Goal: Task Accomplishment & Management: Use online tool/utility

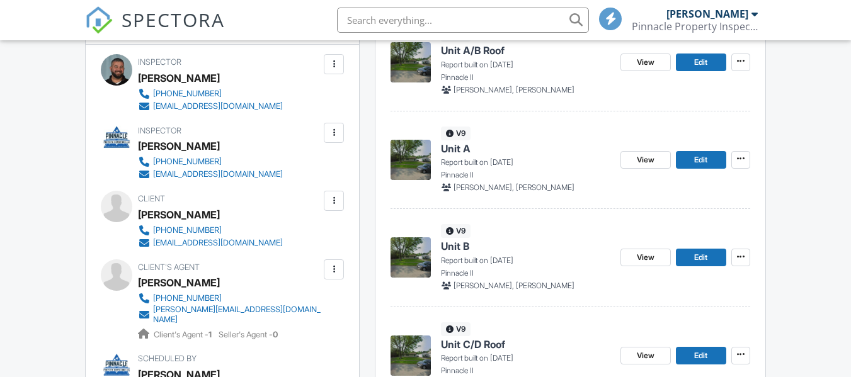
click at [423, 162] on img at bounding box center [411, 160] width 40 height 40
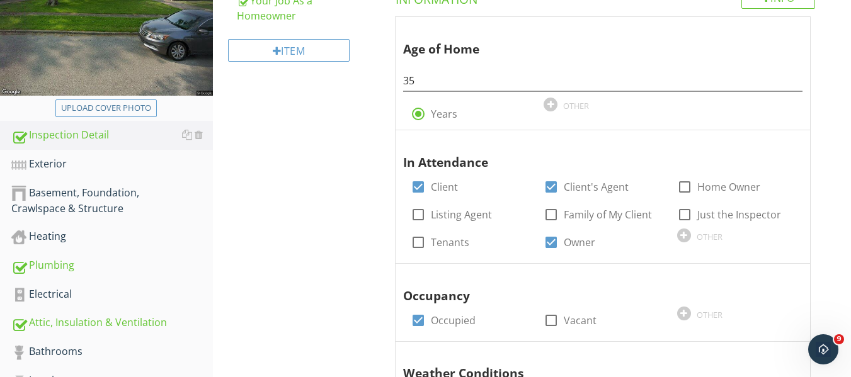
scroll to position [252, 0]
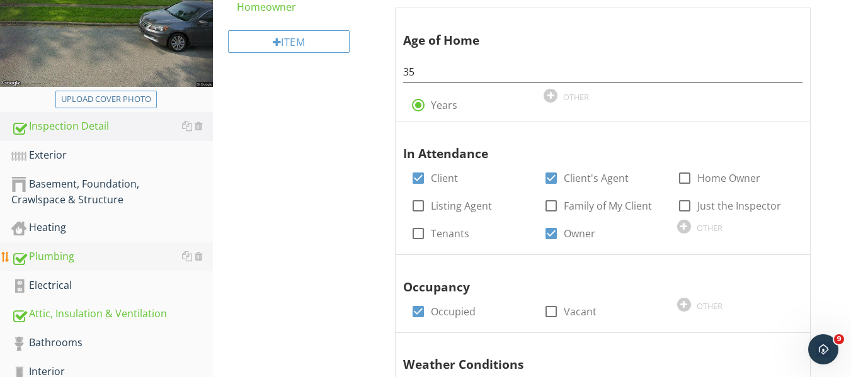
click at [57, 256] on div "Plumbing" at bounding box center [112, 257] width 202 height 16
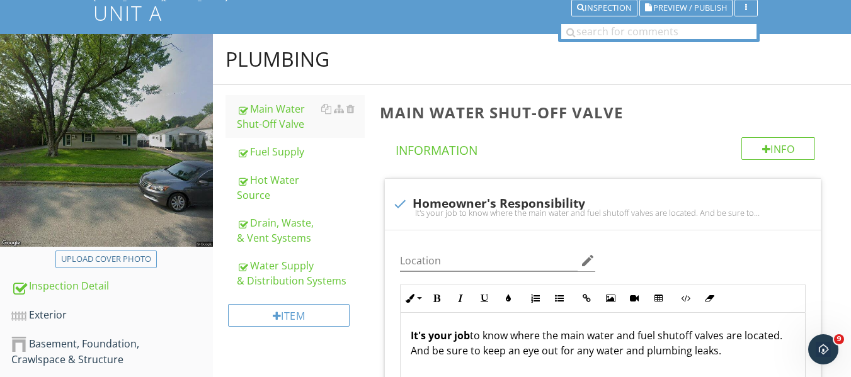
scroll to position [63, 0]
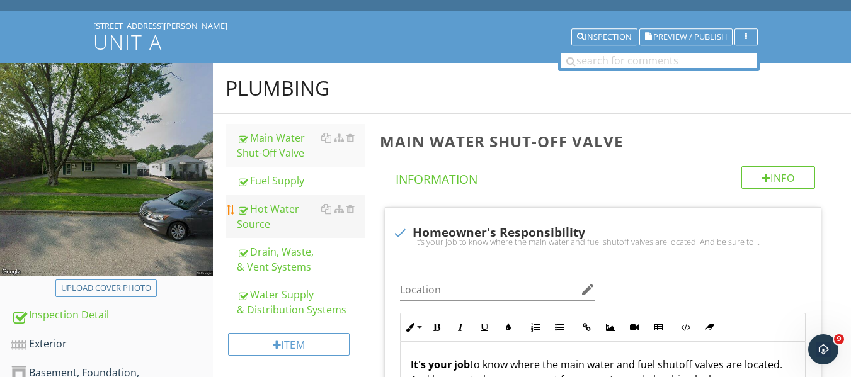
click at [262, 217] on div "Hot Water Source" at bounding box center [301, 217] width 128 height 30
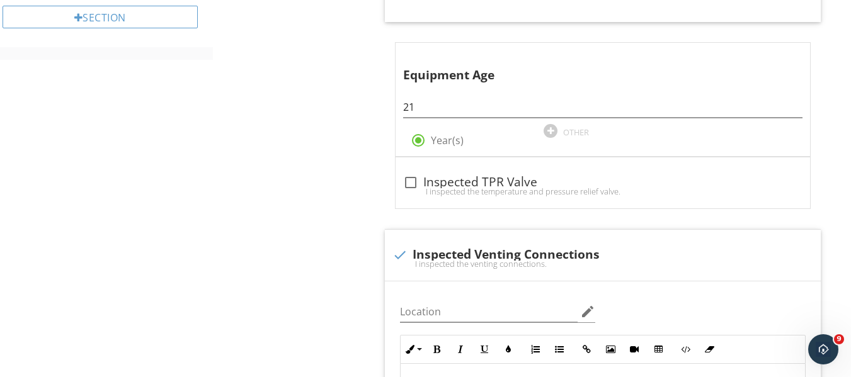
scroll to position [756, 0]
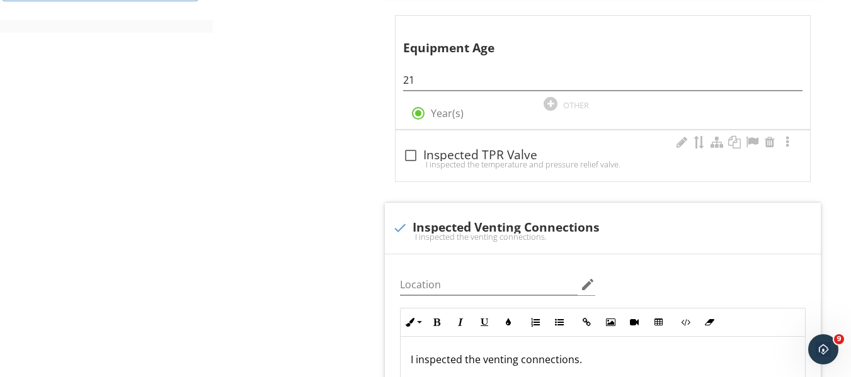
click at [411, 155] on div at bounding box center [410, 155] width 21 height 21
checkbox input "true"
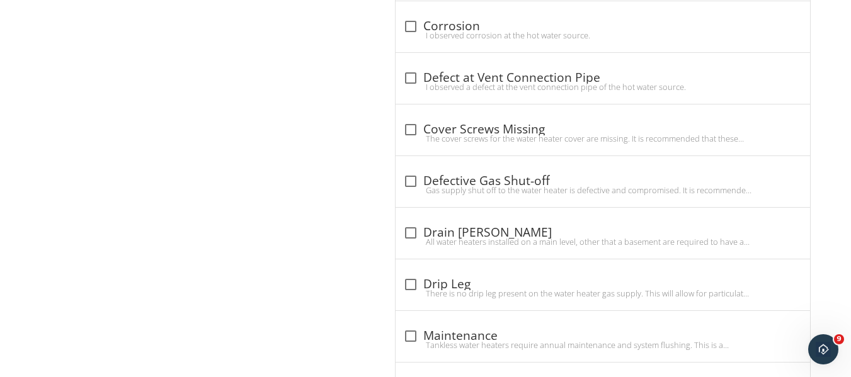
scroll to position [1954, 0]
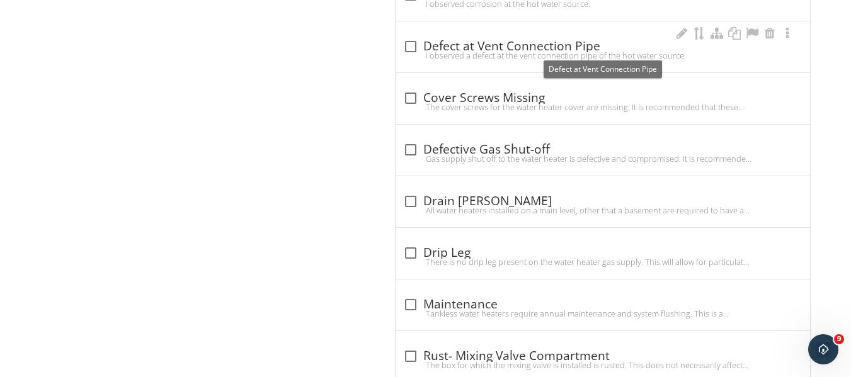
click at [412, 46] on div at bounding box center [410, 46] width 21 height 21
checkbox input "true"
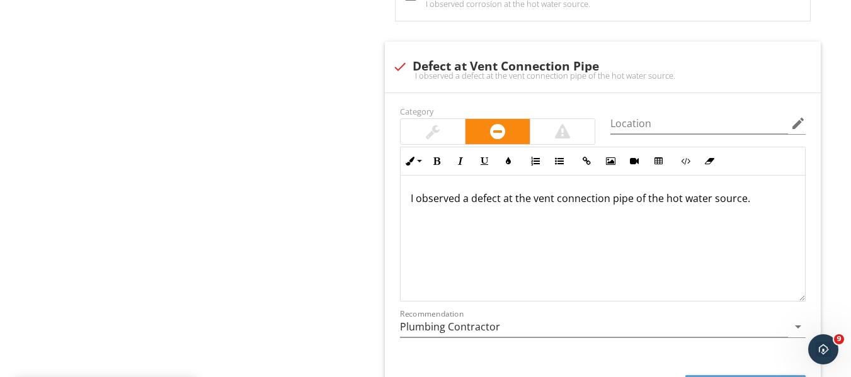
scroll to position [2017, 0]
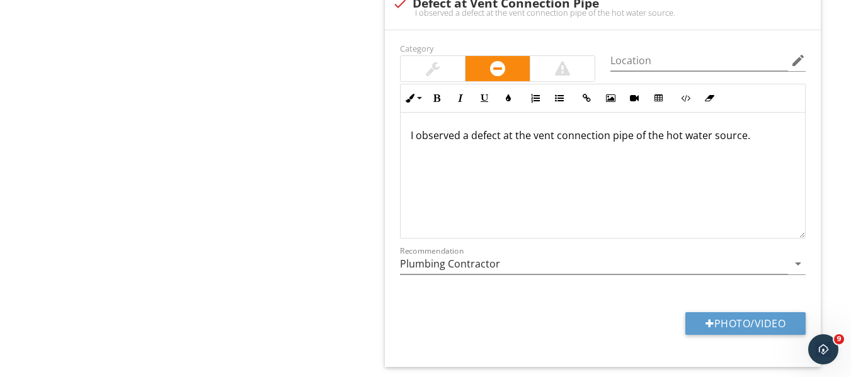
click at [760, 142] on p "I observed a defect at the vent connection pipe of the hot water source." at bounding box center [603, 135] width 384 height 15
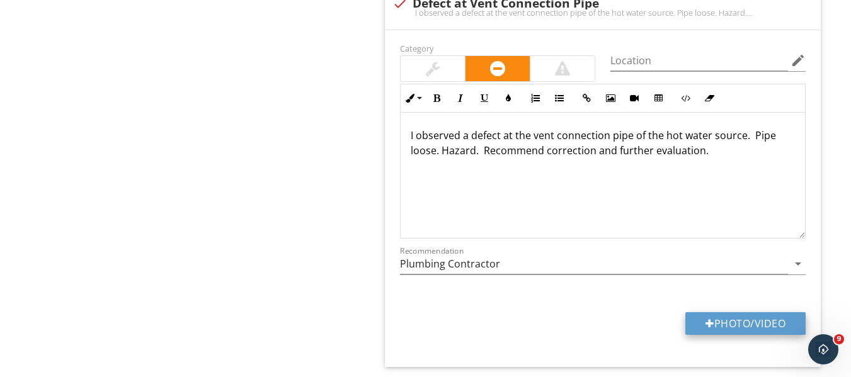
click at [730, 319] on button "Photo/Video" at bounding box center [746, 324] width 120 height 23
type input "C:\fakepath\101_0570.JPG"
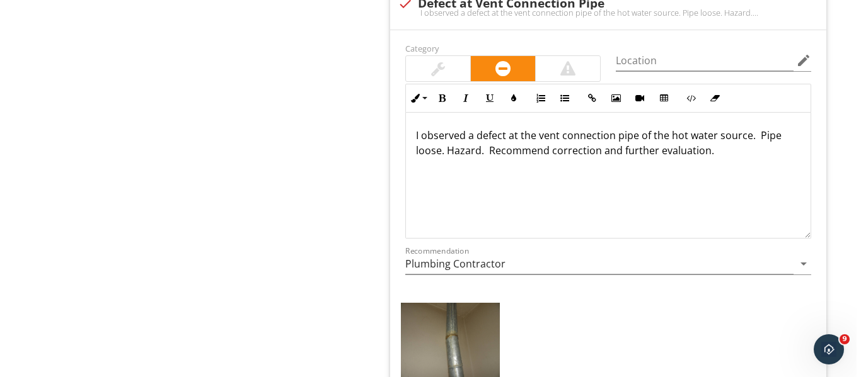
scroll to position [2143, 0]
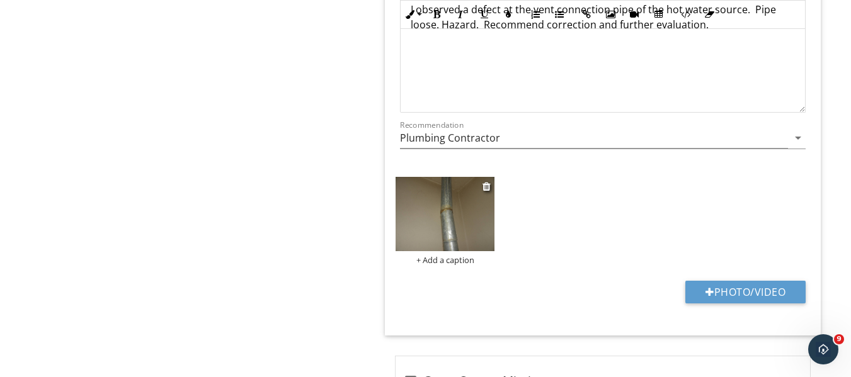
click at [443, 219] on img at bounding box center [445, 214] width 99 height 74
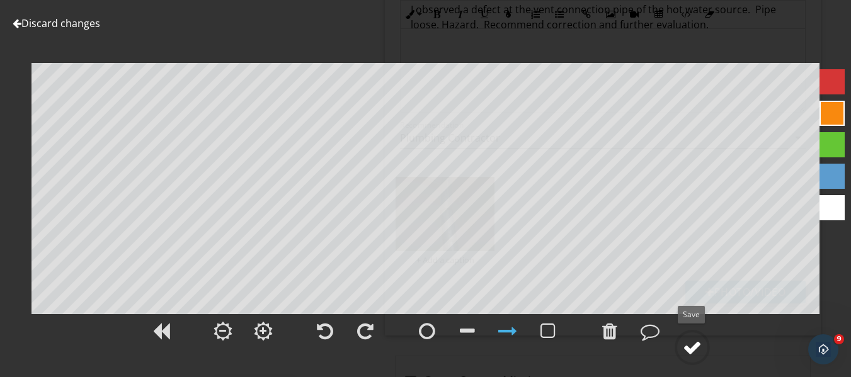
click at [689, 349] on div at bounding box center [692, 347] width 19 height 19
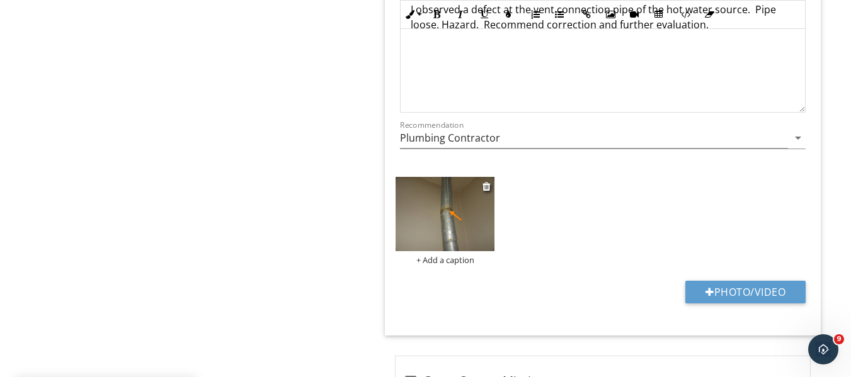
click at [463, 260] on div "+ Add a caption" at bounding box center [445, 260] width 99 height 10
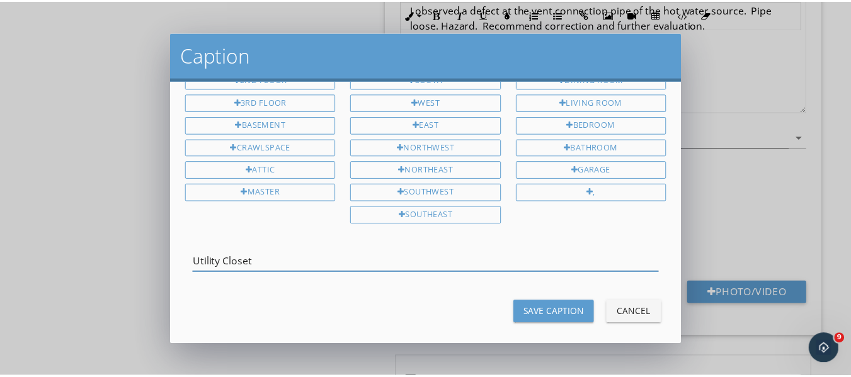
scroll to position [58, 0]
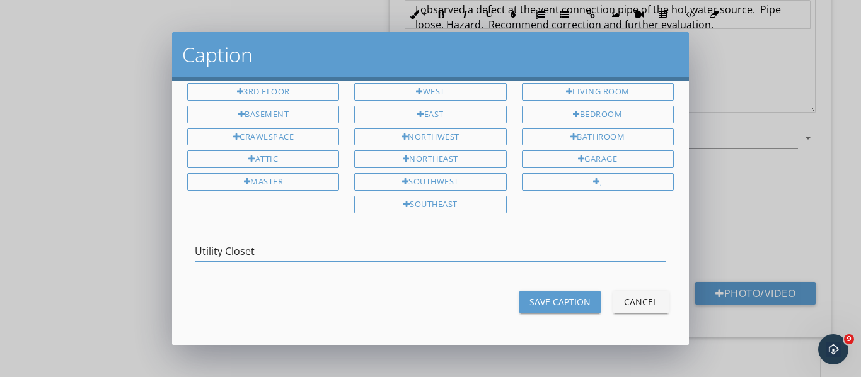
type input "Utility Closet"
click at [529, 299] on div "Save Caption" at bounding box center [559, 302] width 61 height 13
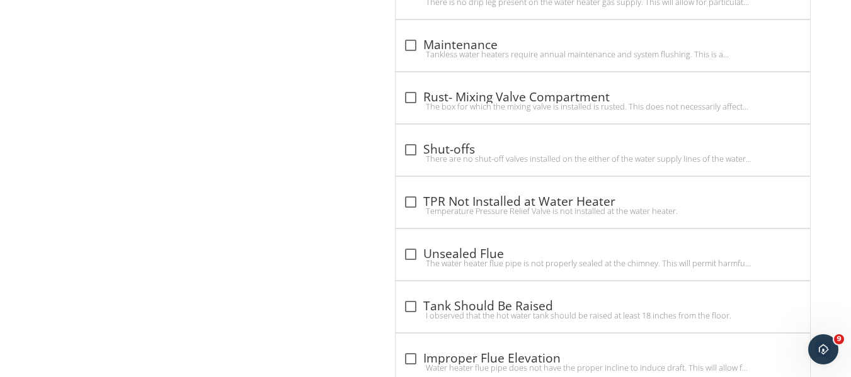
scroll to position [2710, 0]
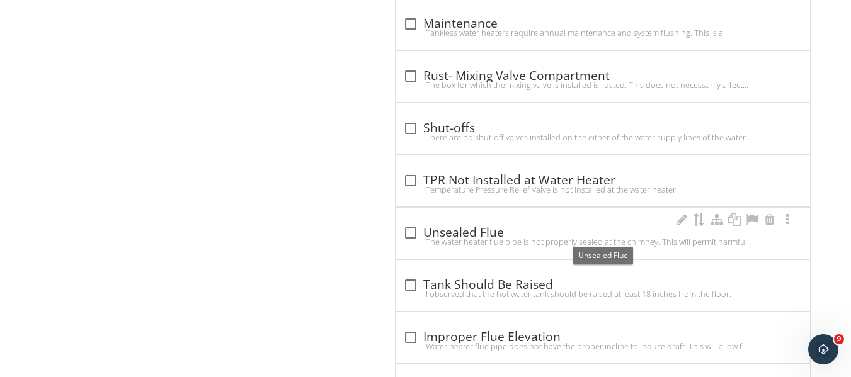
click at [410, 234] on div at bounding box center [410, 232] width 21 height 21
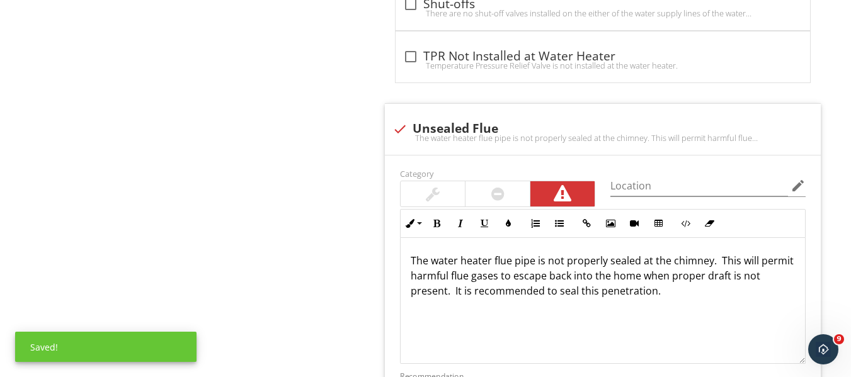
scroll to position [2836, 0]
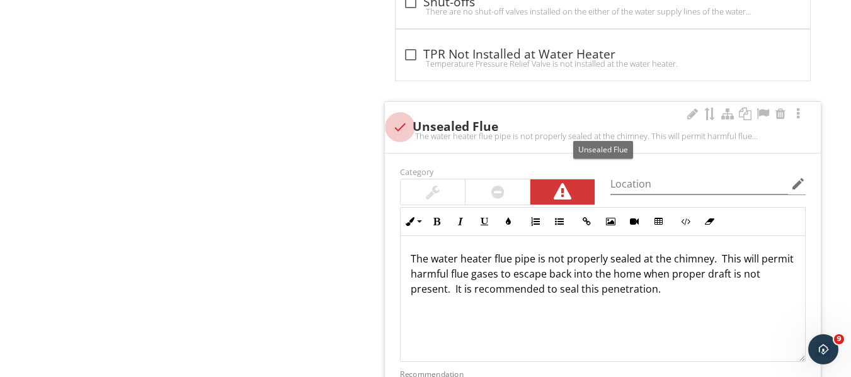
click at [402, 127] on div at bounding box center [399, 127] width 21 height 21
checkbox input "true"
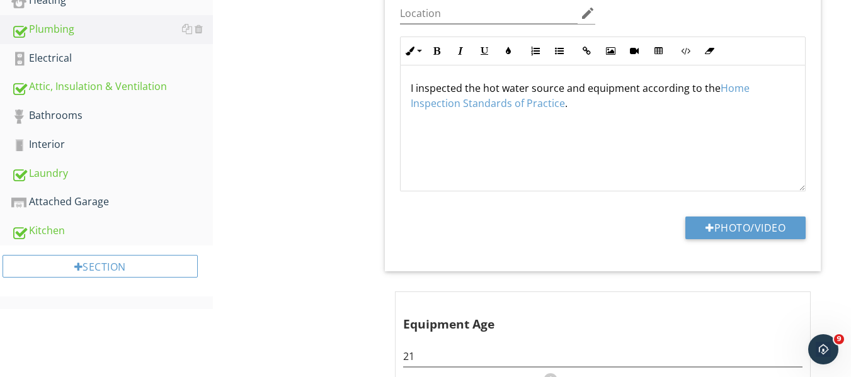
scroll to position [291, 0]
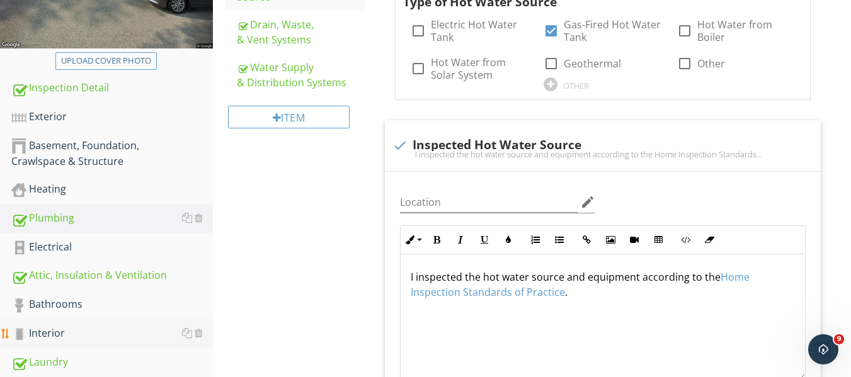
click at [44, 333] on div "Interior" at bounding box center [112, 334] width 202 height 16
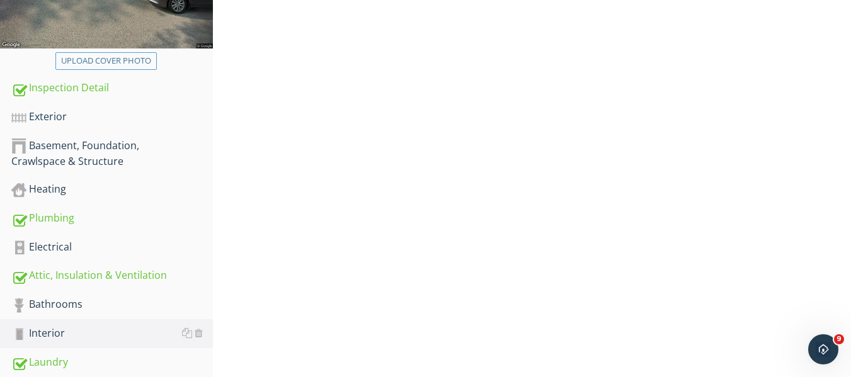
scroll to position [164, 0]
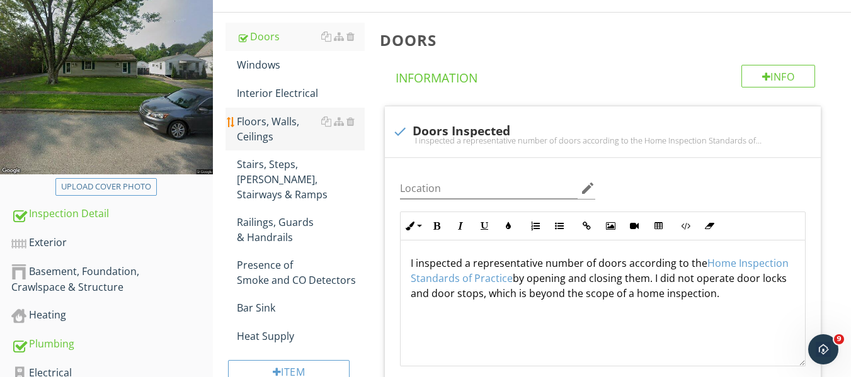
click at [264, 125] on div "Floors, Walls, Ceilings" at bounding box center [301, 129] width 128 height 30
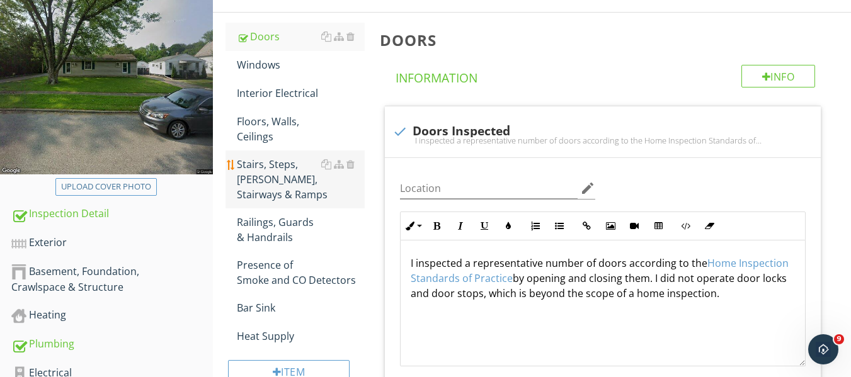
type textarea "<p>I inspected a representative number of doors according to the <a fr-original…"
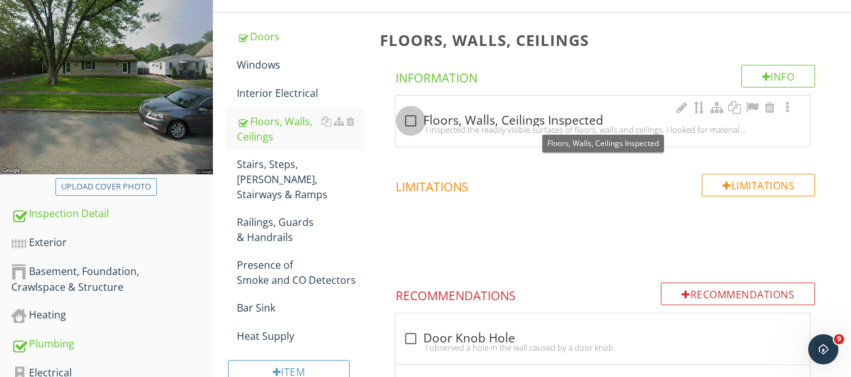
click at [409, 120] on div at bounding box center [410, 120] width 21 height 21
checkbox input "true"
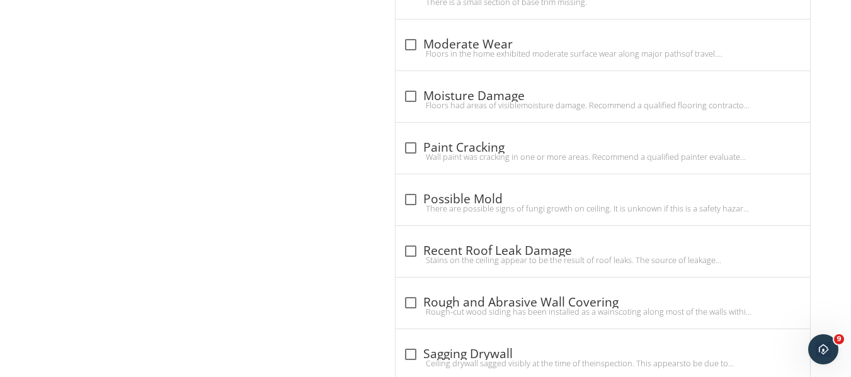
scroll to position [1866, 0]
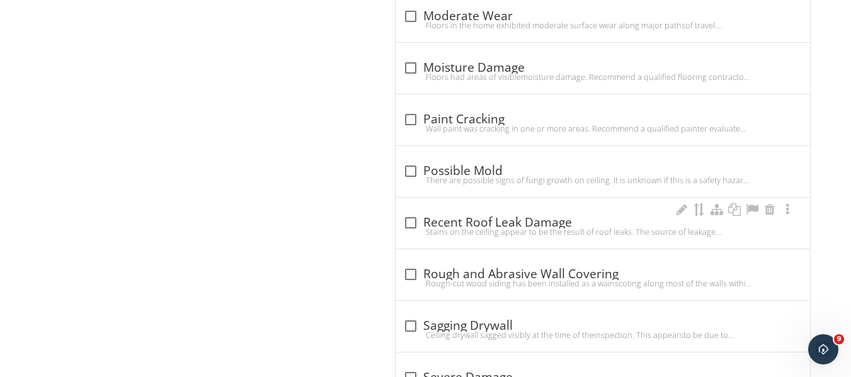
click at [410, 225] on div at bounding box center [410, 222] width 21 height 21
checkbox input "true"
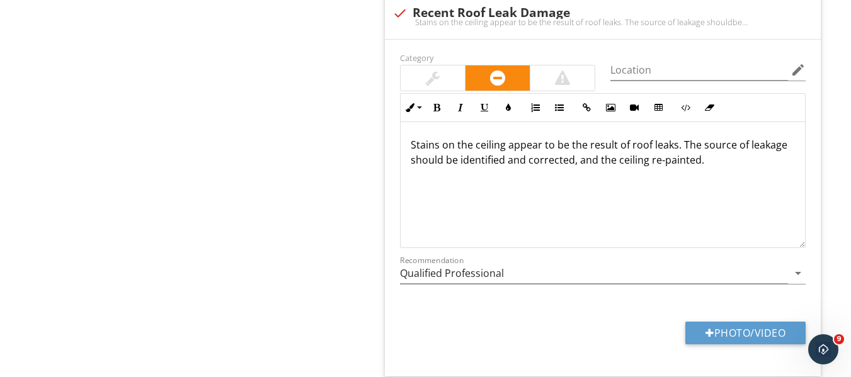
scroll to position [2118, 0]
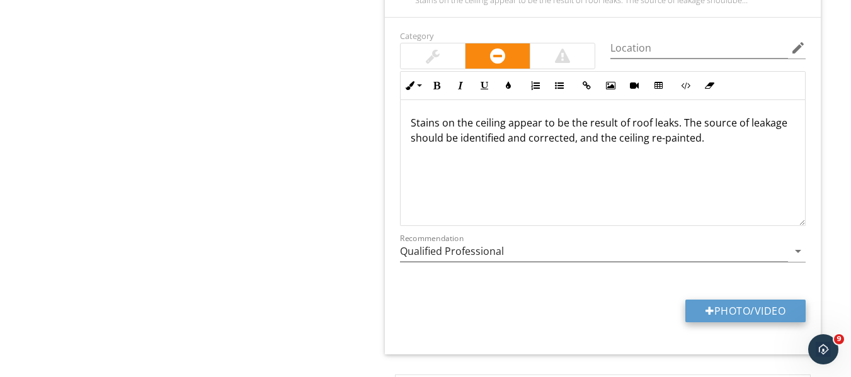
click at [714, 307] on button "Photo/Video" at bounding box center [746, 311] width 120 height 23
type input "C:\fakepath\101_0569.JPG"
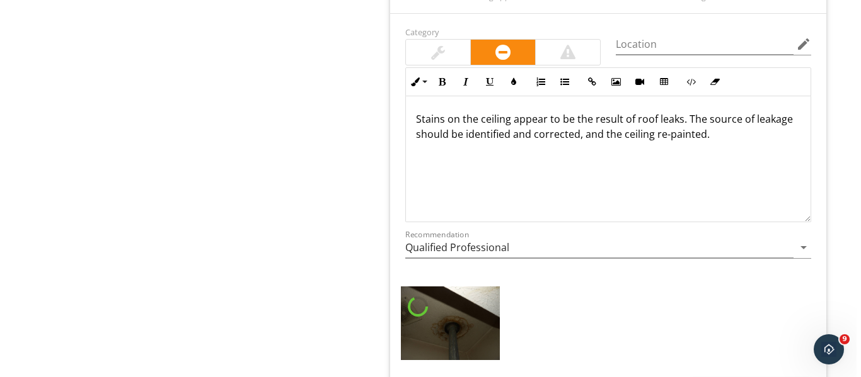
scroll to position [2181, 0]
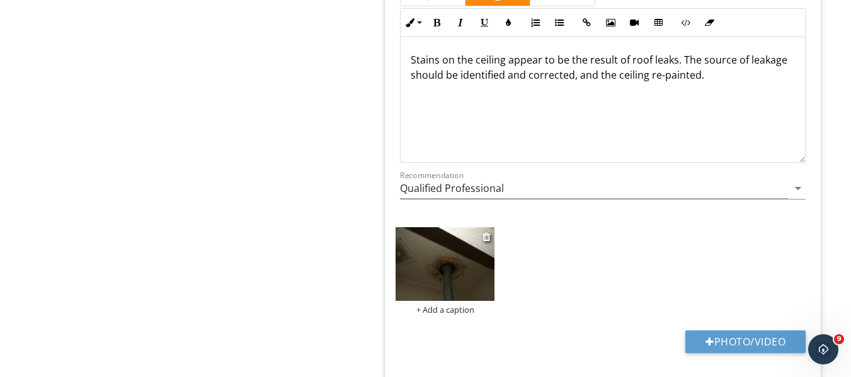
click at [442, 274] on img at bounding box center [445, 264] width 99 height 74
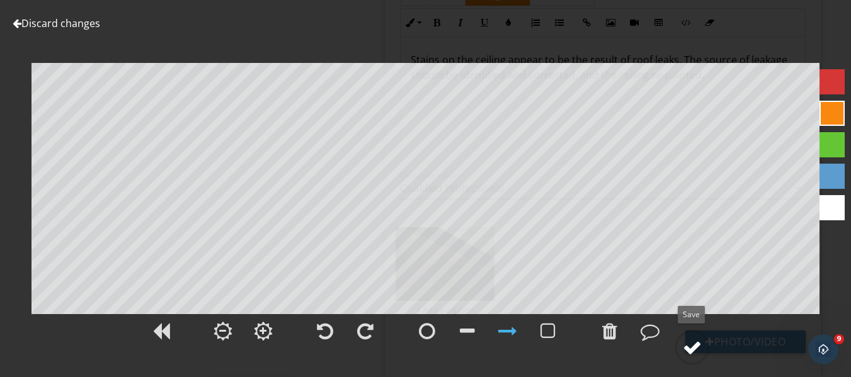
click at [691, 347] on div at bounding box center [692, 347] width 19 height 19
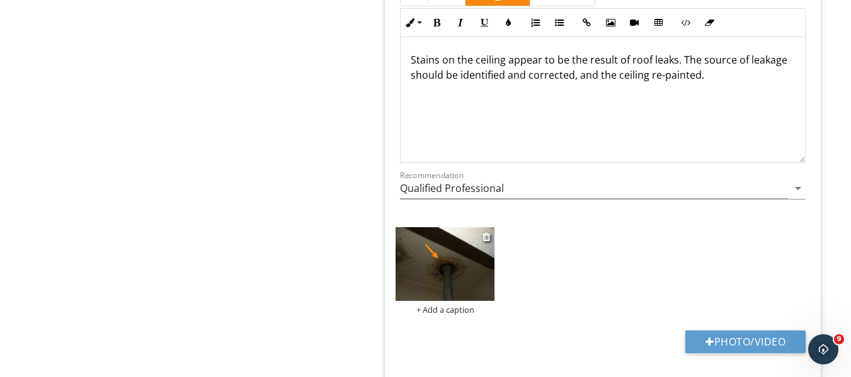
click at [459, 308] on div "+ Add a caption" at bounding box center [445, 310] width 99 height 10
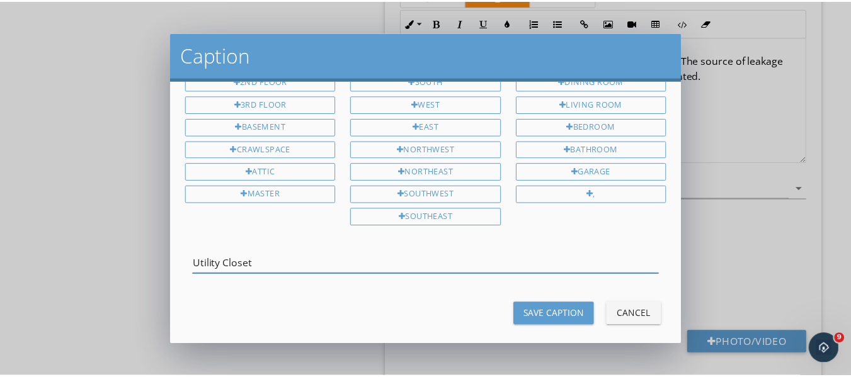
scroll to position [58, 0]
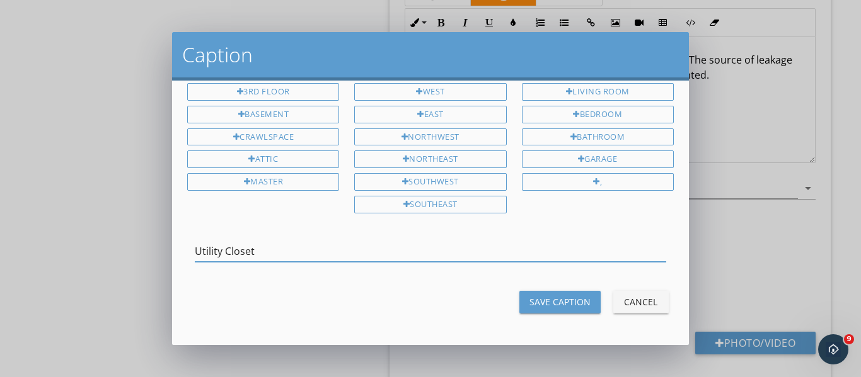
type input "Utility Closet"
click at [538, 300] on div "Save Caption" at bounding box center [559, 302] width 61 height 13
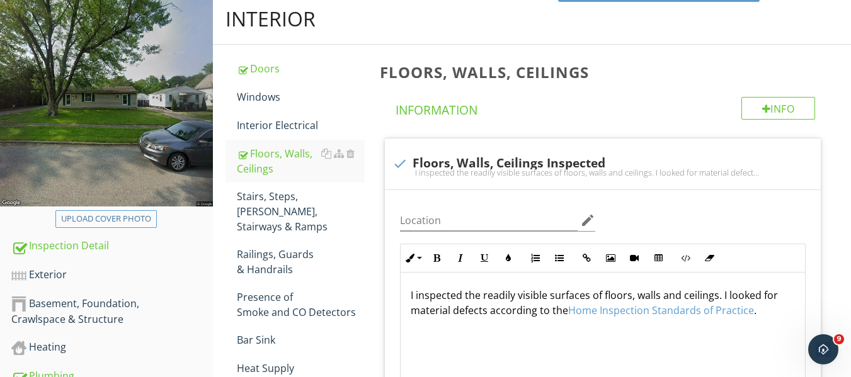
scroll to position [117, 0]
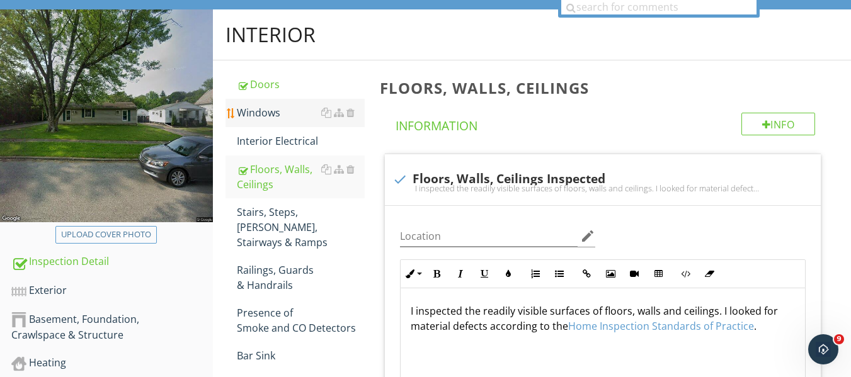
click at [273, 112] on div "Windows" at bounding box center [301, 112] width 128 height 15
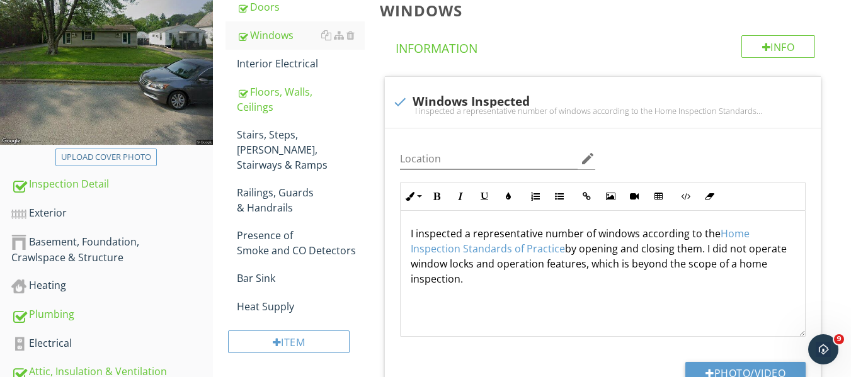
scroll to position [180, 0]
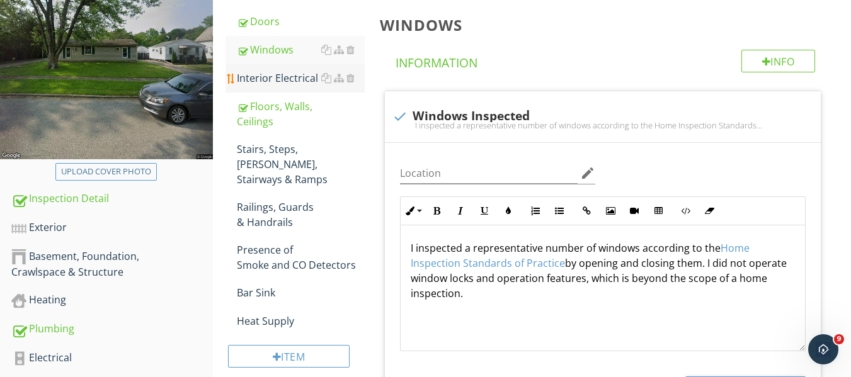
click at [301, 76] on div "Interior Electrical" at bounding box center [301, 78] width 128 height 15
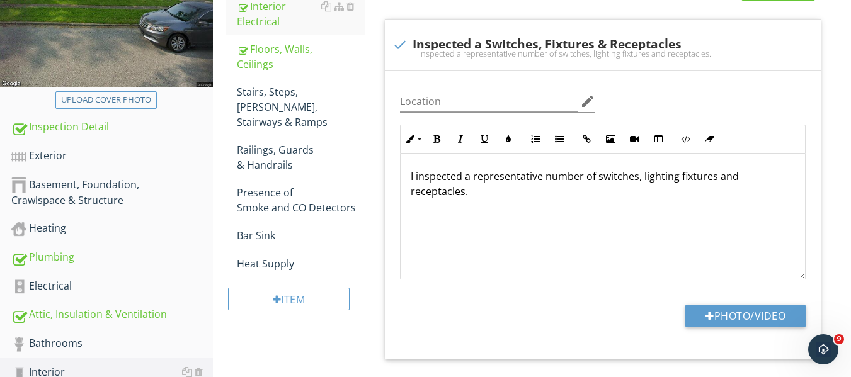
scroll to position [243, 0]
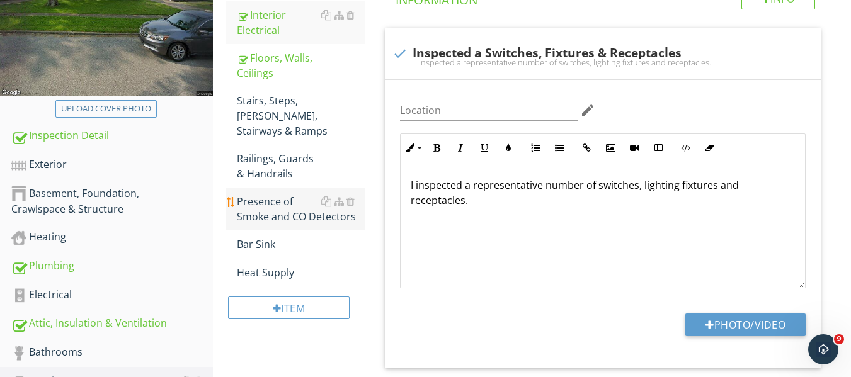
click at [276, 194] on div "Presence of Smoke and CO Detectors" at bounding box center [301, 209] width 128 height 30
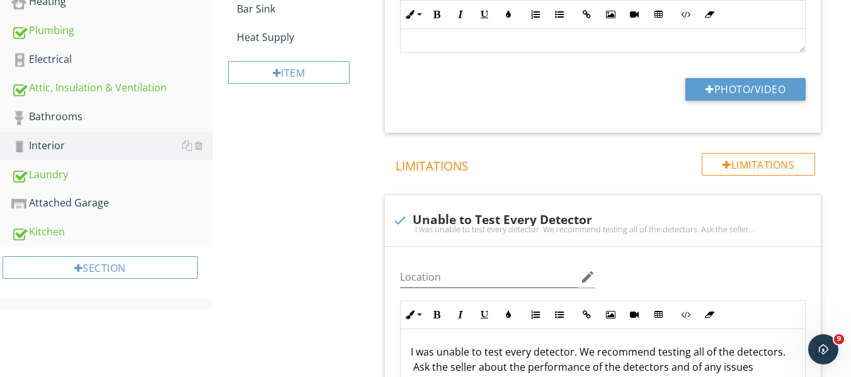
scroll to position [495, 0]
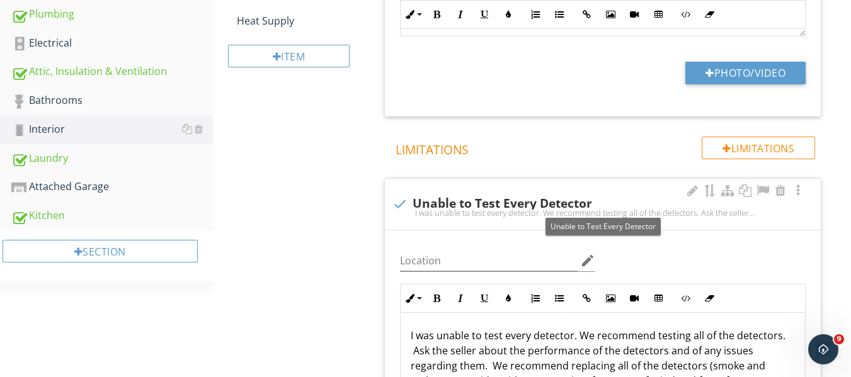
click at [402, 204] on div at bounding box center [399, 203] width 21 height 21
checkbox input "true"
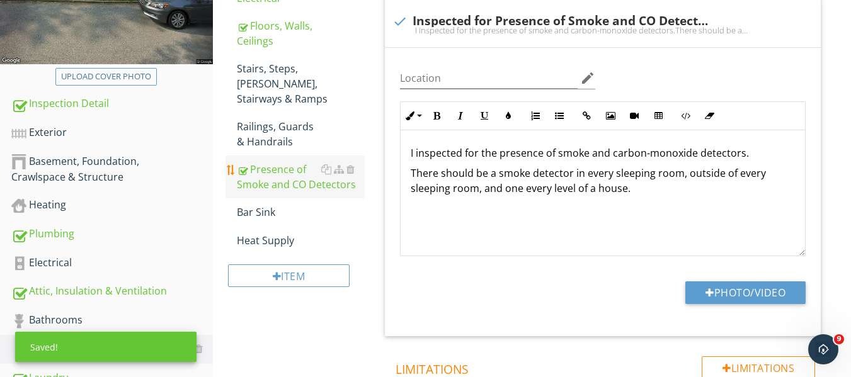
scroll to position [243, 0]
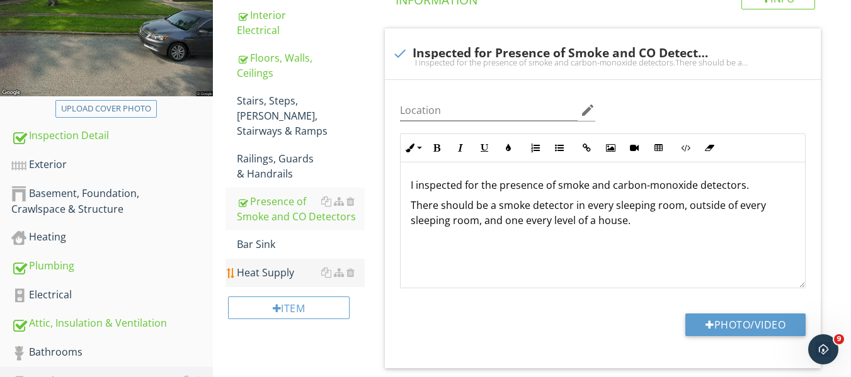
click at [280, 265] on div "Heat Supply" at bounding box center [301, 272] width 128 height 15
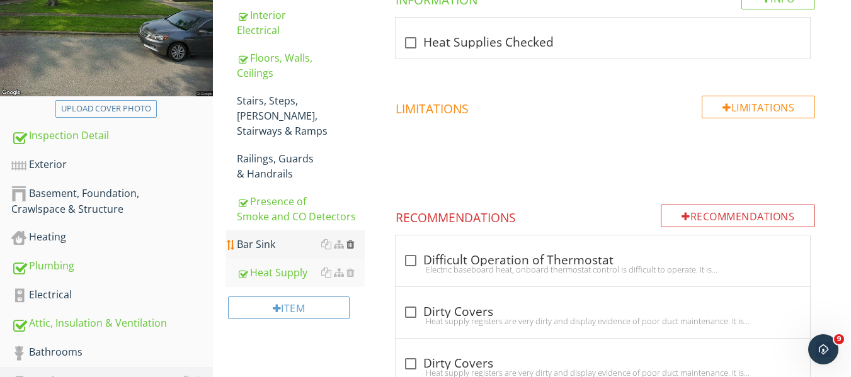
click at [352, 239] on div at bounding box center [351, 244] width 8 height 10
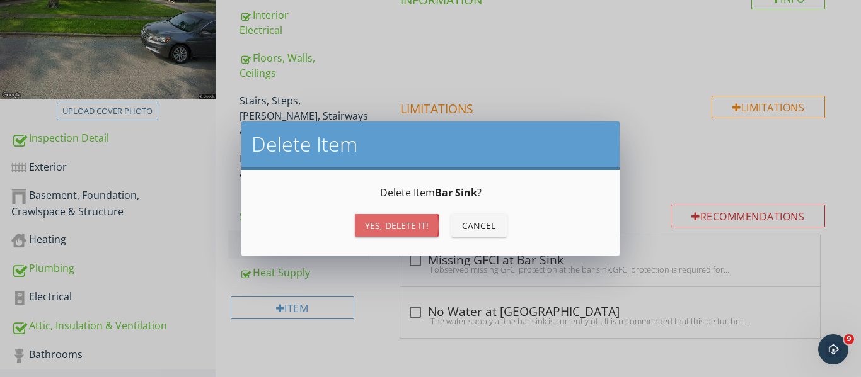
click at [400, 221] on div "Yes, Delete it!" at bounding box center [397, 225] width 64 height 13
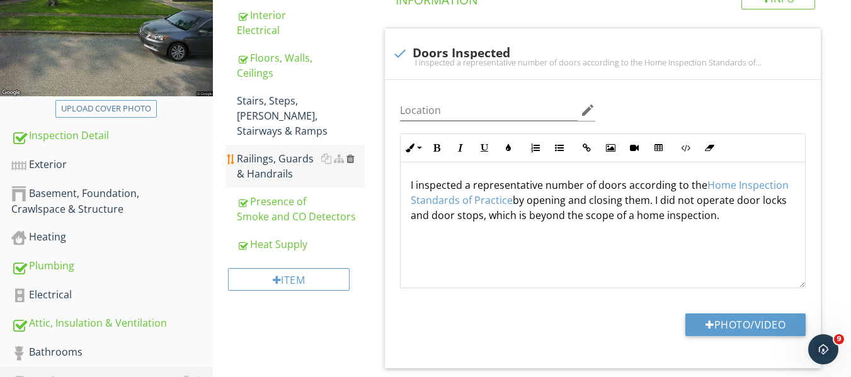
click at [349, 154] on div at bounding box center [351, 159] width 8 height 10
type textarea "<p>I inspected a representative number of doors according to the <a fr-original…"
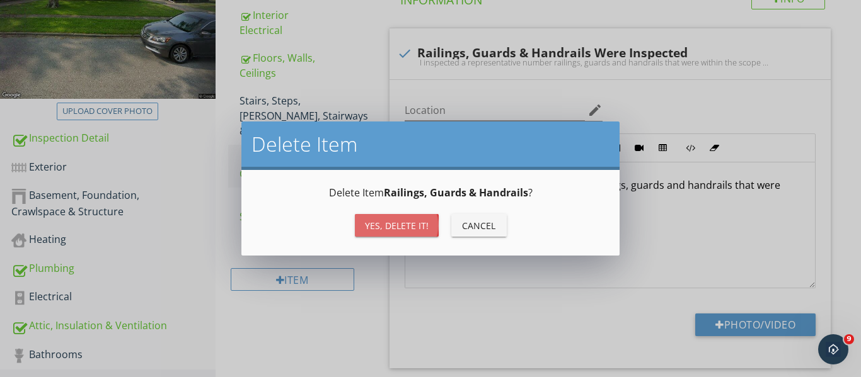
click at [395, 226] on div "Yes, Delete it!" at bounding box center [397, 225] width 64 height 13
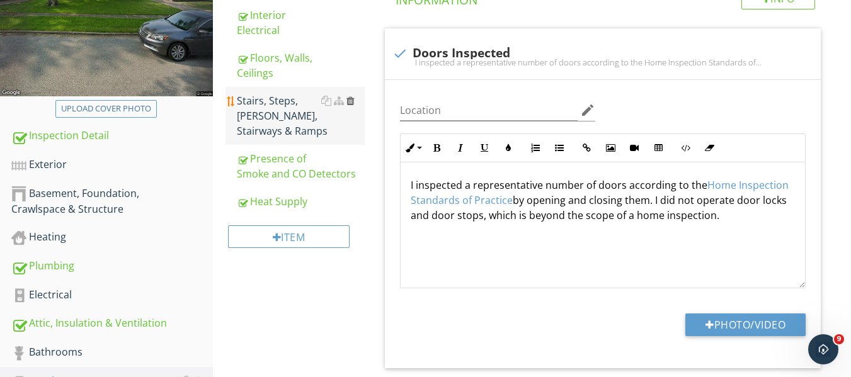
click at [350, 100] on div at bounding box center [351, 101] width 8 height 10
type textarea "<p>I inspected a representative number of doors according to the <a fr-original…"
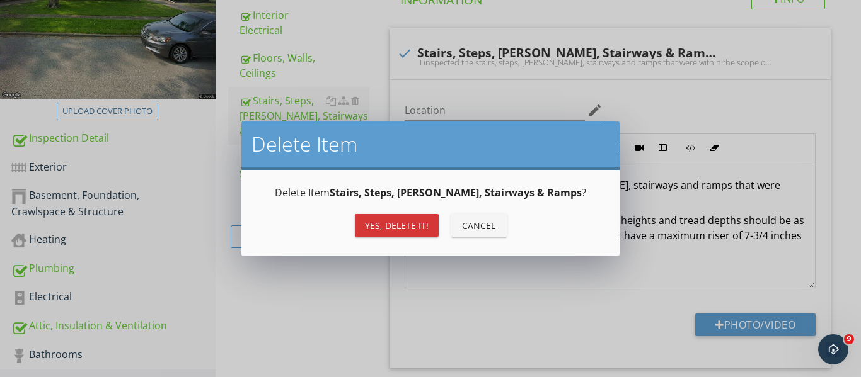
click at [389, 221] on div "Yes, Delete it!" at bounding box center [397, 225] width 64 height 13
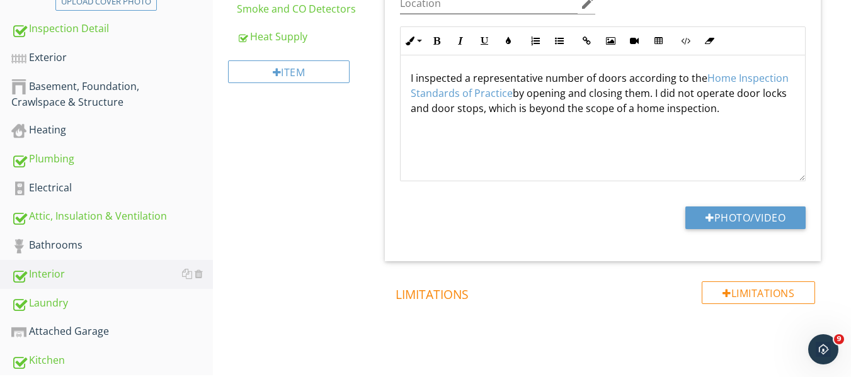
scroll to position [378, 0]
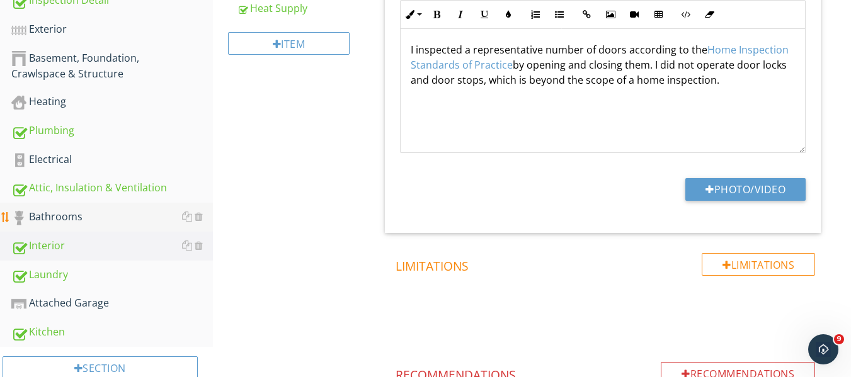
click at [70, 217] on div "Bathrooms" at bounding box center [112, 217] width 202 height 16
type textarea "<p>I inspected a representative number of doors according to the <a fr-original…"
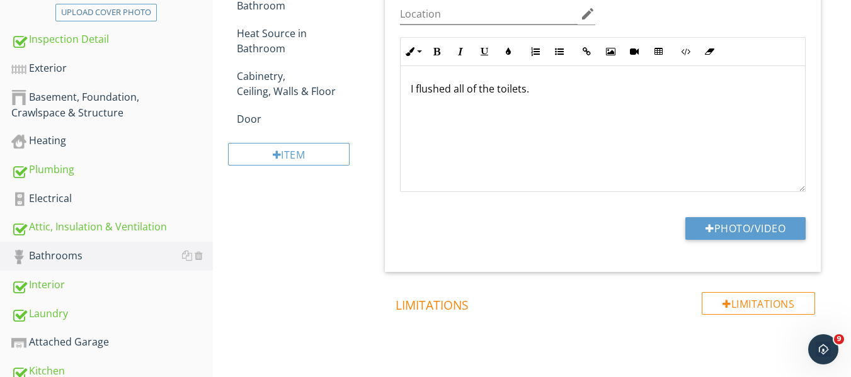
scroll to position [126, 0]
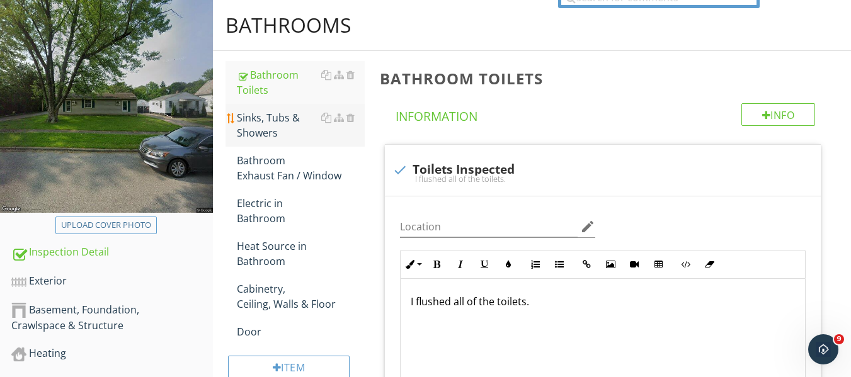
click at [273, 126] on div "Sinks, Tubs & Showers" at bounding box center [301, 125] width 128 height 30
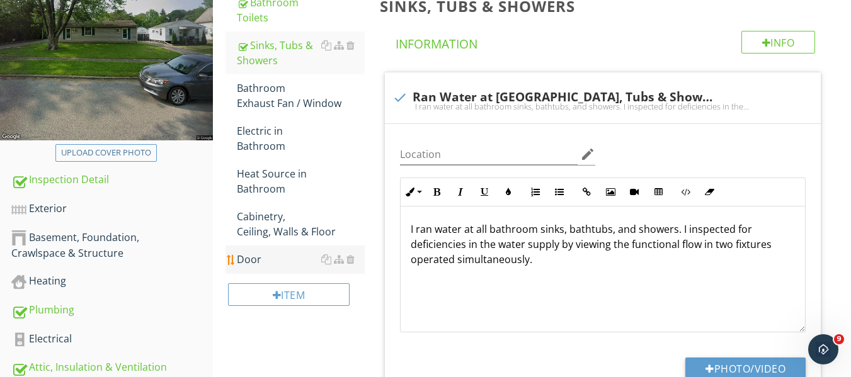
scroll to position [189, 0]
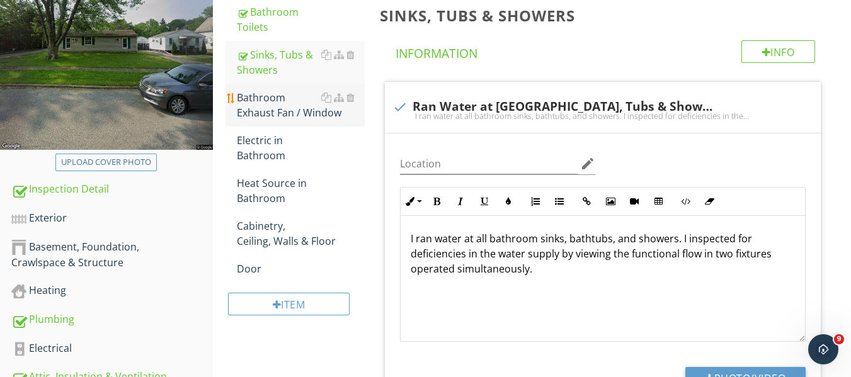
click at [266, 108] on div "Bathroom Exhaust Fan / Window" at bounding box center [301, 105] width 128 height 30
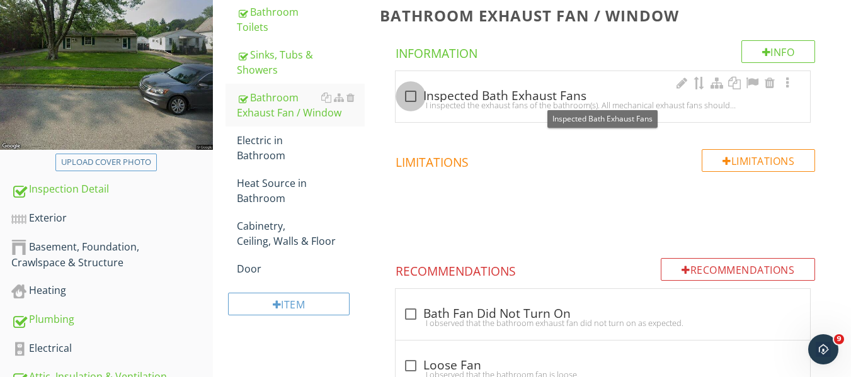
drag, startPoint x: 409, startPoint y: 95, endPoint x: 410, endPoint y: 101, distance: 6.3
click at [409, 95] on div at bounding box center [410, 96] width 21 height 21
checkbox input "true"
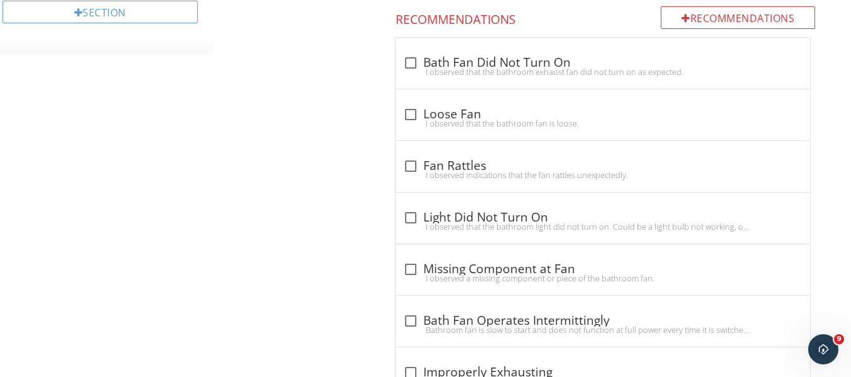
scroll to position [756, 0]
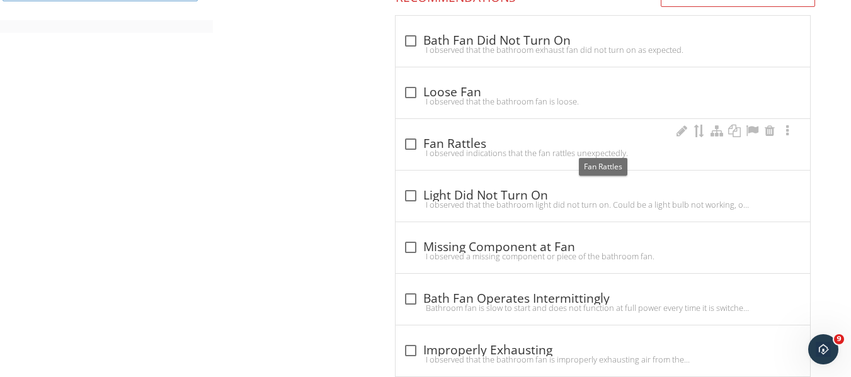
click at [412, 143] on div at bounding box center [410, 144] width 21 height 21
checkbox input "true"
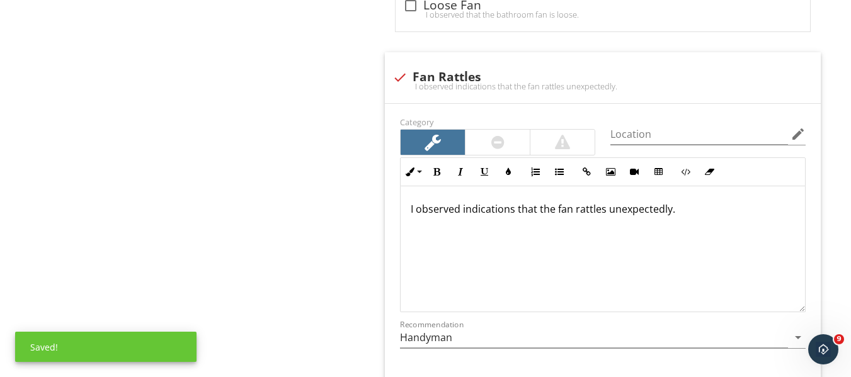
scroll to position [882, 0]
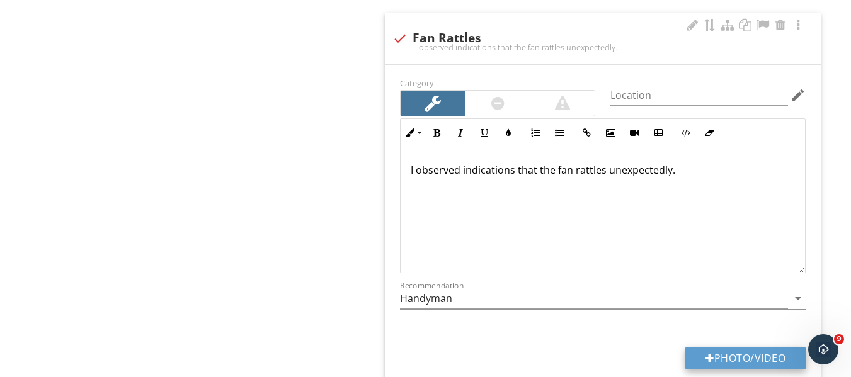
click at [723, 357] on button "Photo/Video" at bounding box center [746, 358] width 120 height 23
type input "C:\fakepath\101_0571.JPG"
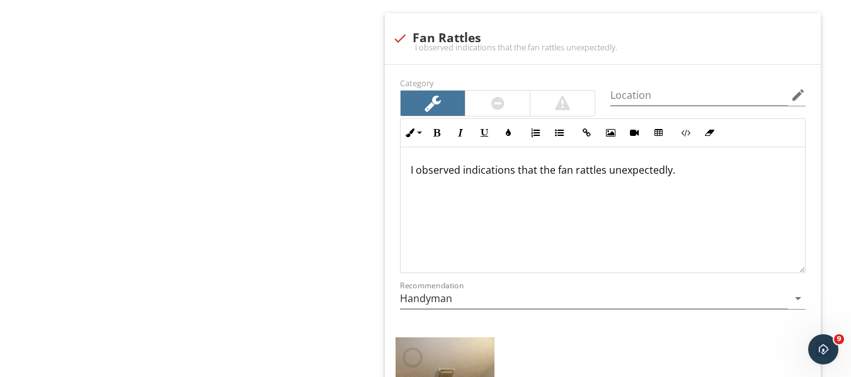
scroll to position [1008, 0]
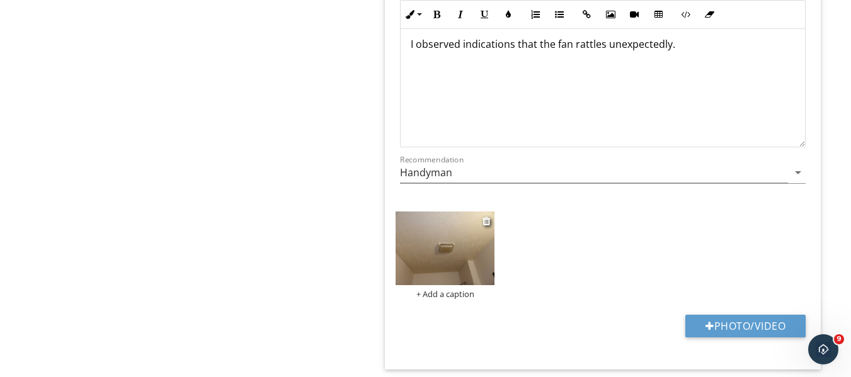
click at [427, 257] on img at bounding box center [445, 249] width 99 height 74
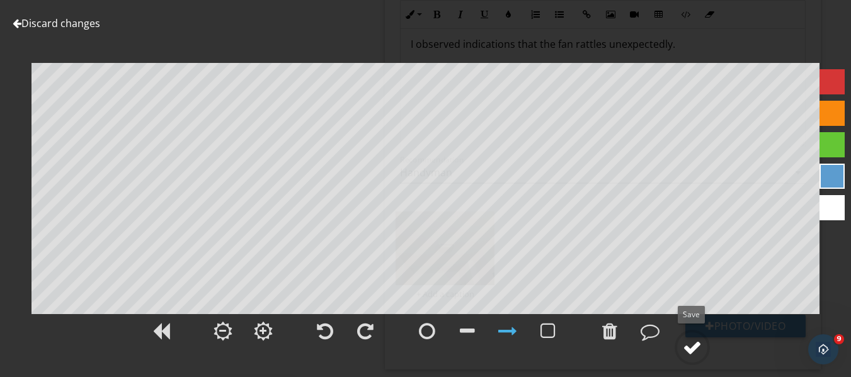
drag, startPoint x: 692, startPoint y: 345, endPoint x: 686, endPoint y: 339, distance: 8.9
click at [693, 346] on div at bounding box center [692, 347] width 19 height 19
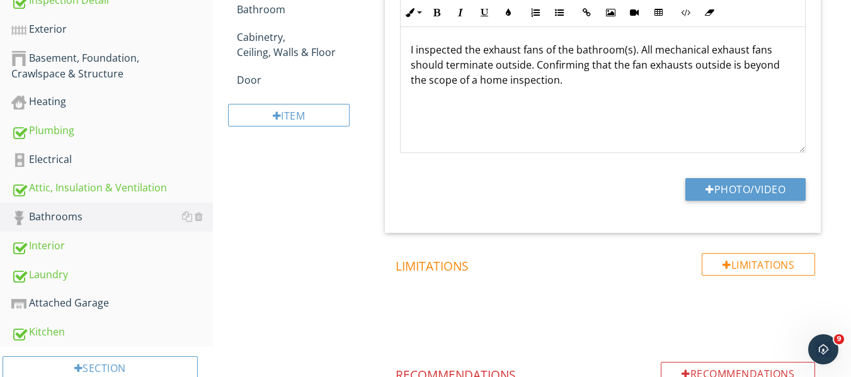
scroll to position [126, 0]
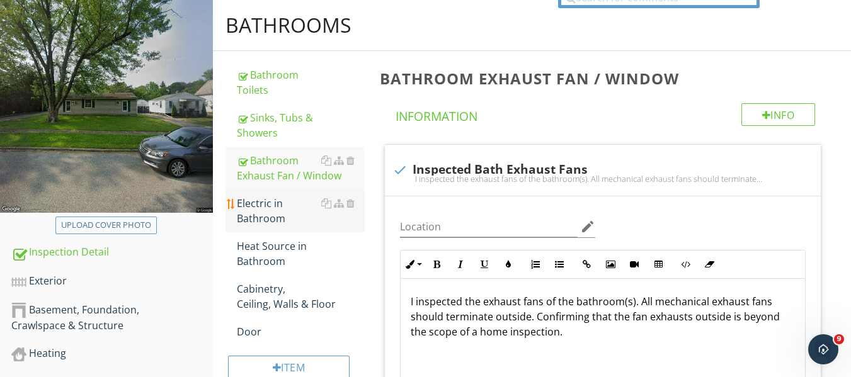
click at [262, 212] on div "Electric in Bathroom" at bounding box center [301, 211] width 128 height 30
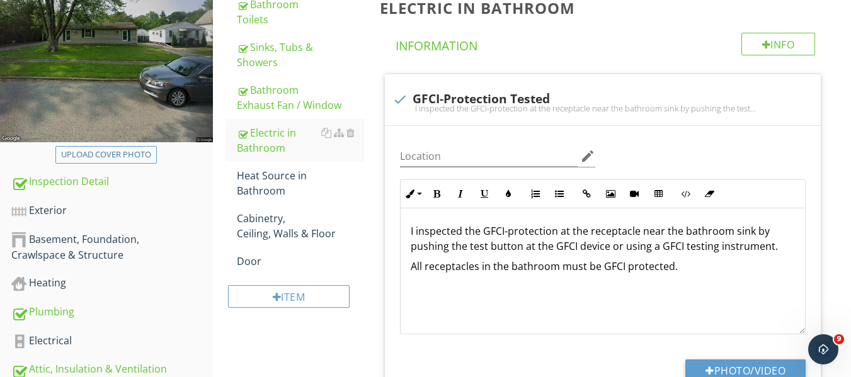
scroll to position [126, 0]
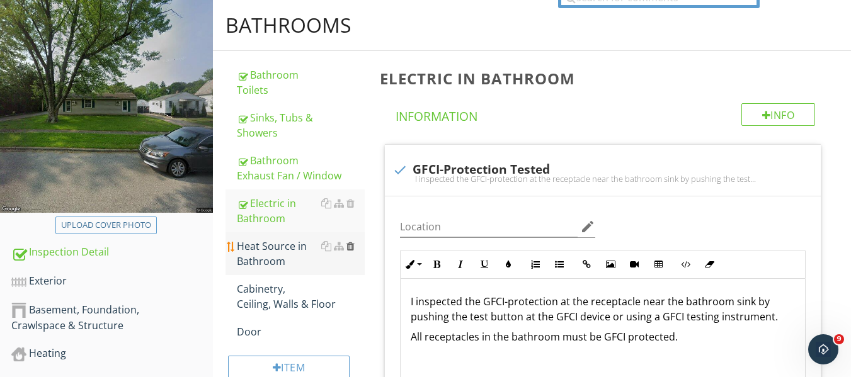
click at [350, 247] on div at bounding box center [351, 246] width 8 height 10
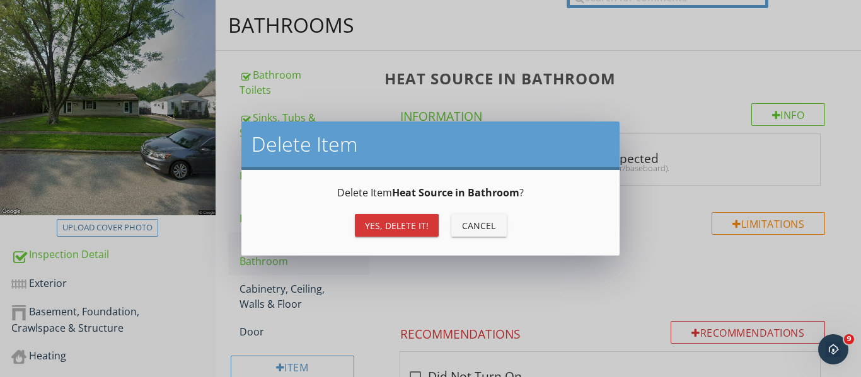
click at [391, 227] on div "Yes, Delete it!" at bounding box center [397, 225] width 64 height 13
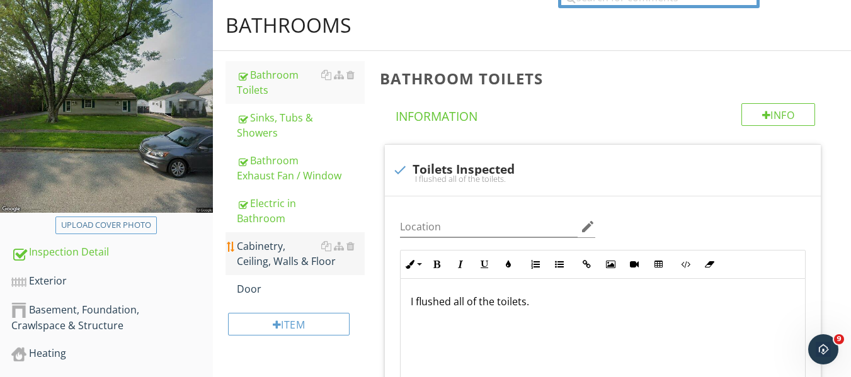
click at [274, 254] on div "Cabinetry, Ceiling, Walls & Floor" at bounding box center [301, 254] width 128 height 30
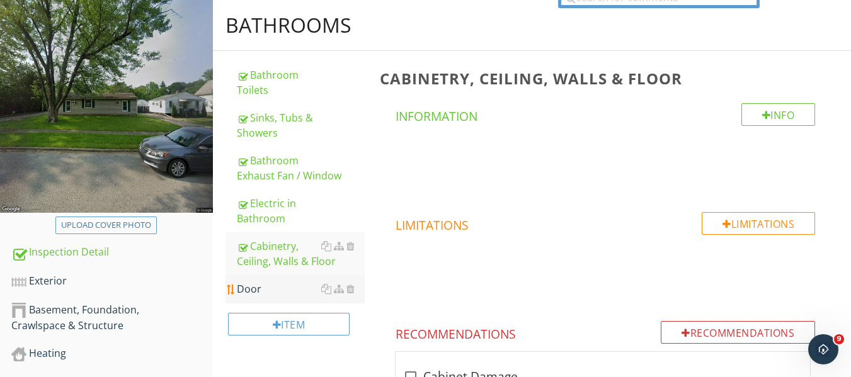
click at [246, 288] on div "Door" at bounding box center [301, 289] width 128 height 15
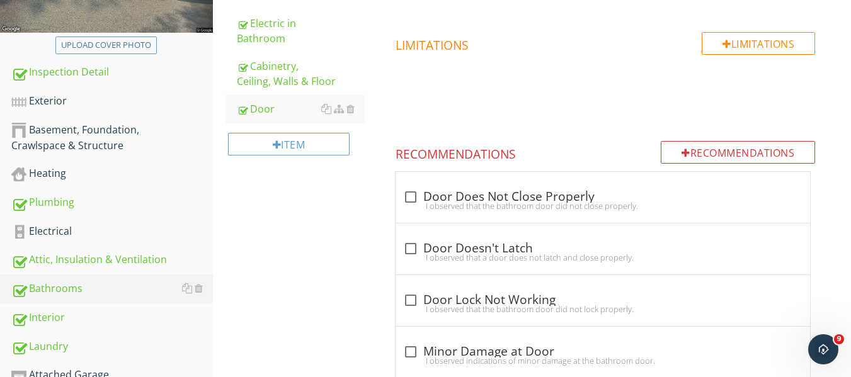
scroll to position [315, 0]
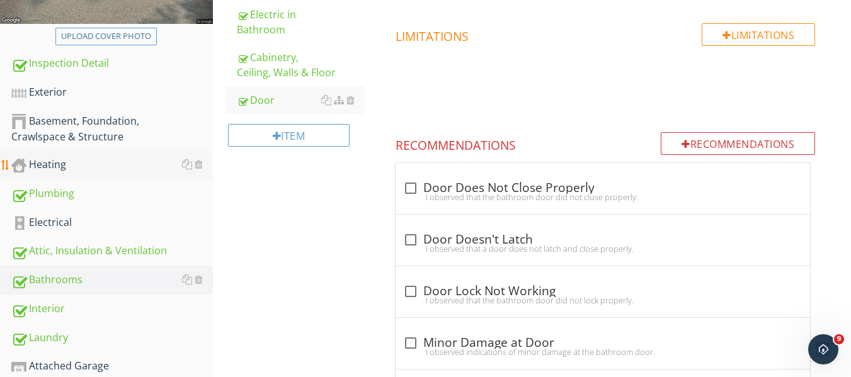
click at [52, 164] on div "Heating" at bounding box center [112, 165] width 202 height 16
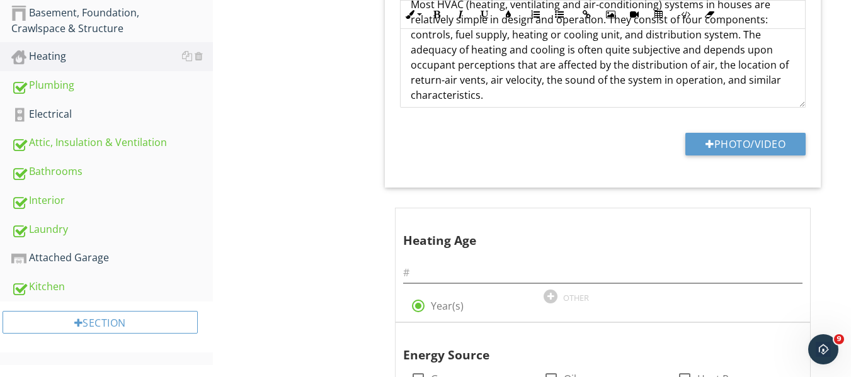
scroll to position [441, 0]
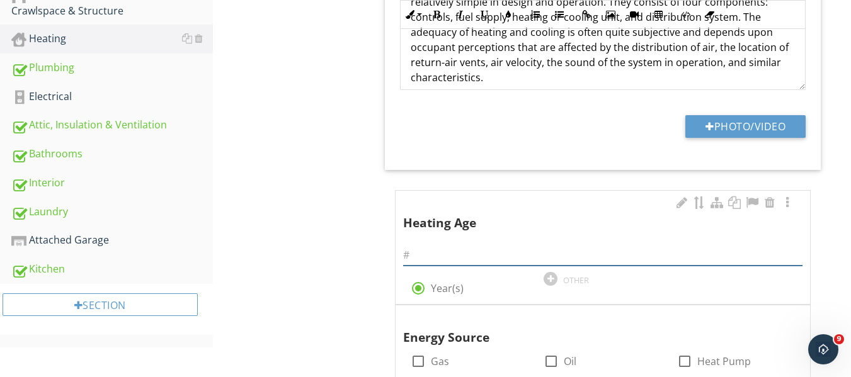
click at [424, 251] on input "text" at bounding box center [603, 255] width 400 height 21
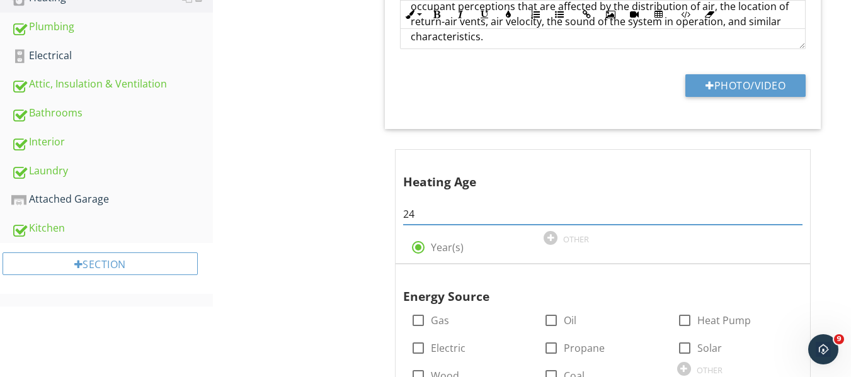
scroll to position [504, 0]
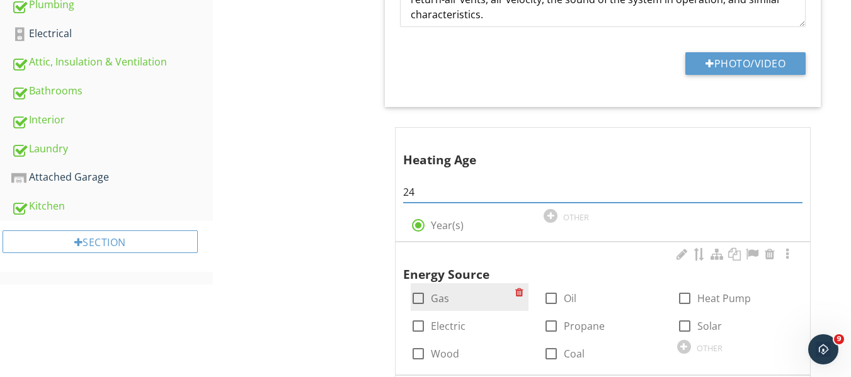
type input "24"
click at [418, 300] on div at bounding box center [418, 298] width 21 height 21
checkbox input "true"
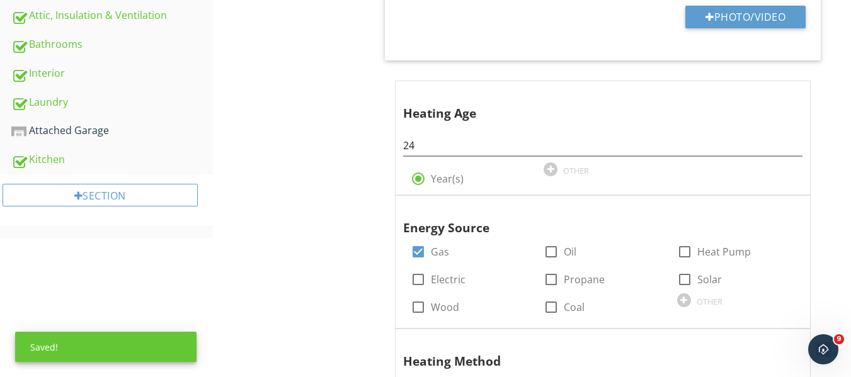
scroll to position [693, 0]
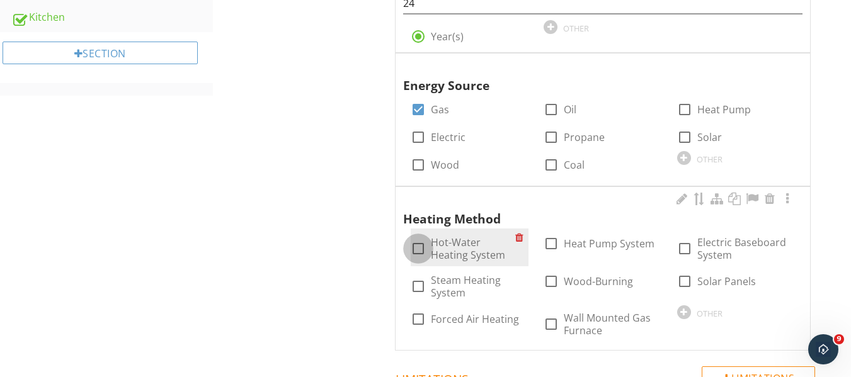
click at [418, 248] on div at bounding box center [418, 248] width 21 height 21
checkbox input "true"
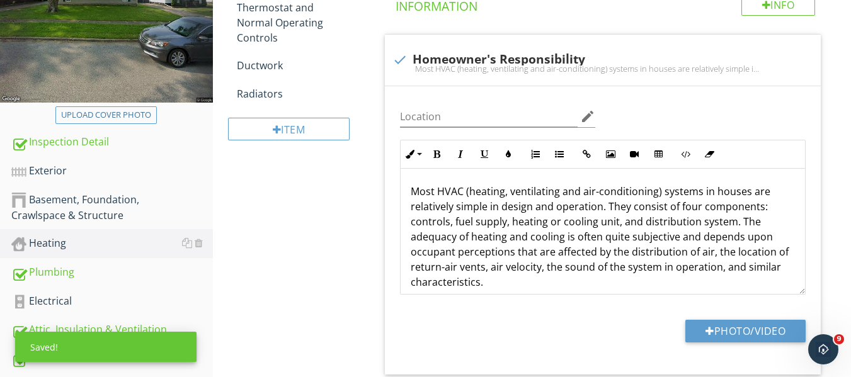
scroll to position [126, 0]
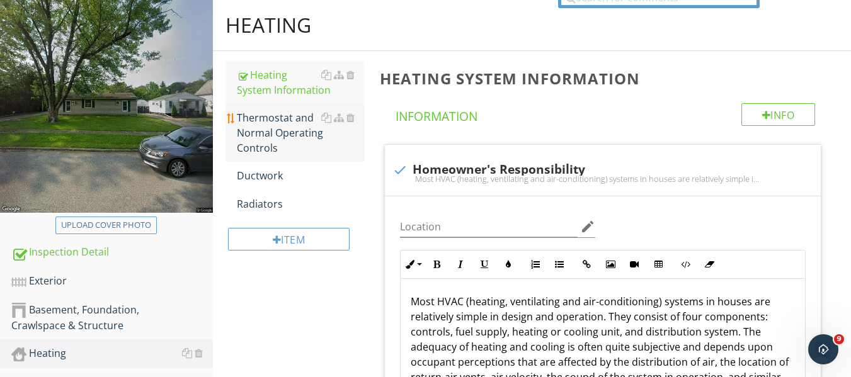
click at [275, 126] on div "Thermostat and Normal Operating Controls" at bounding box center [301, 132] width 128 height 45
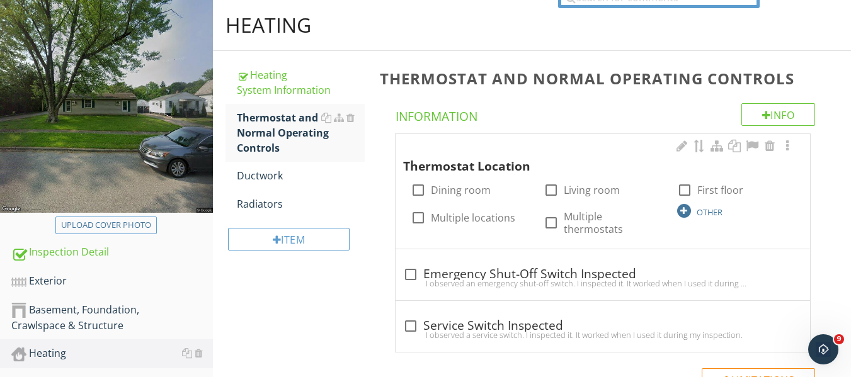
click at [686, 208] on div at bounding box center [684, 211] width 14 height 14
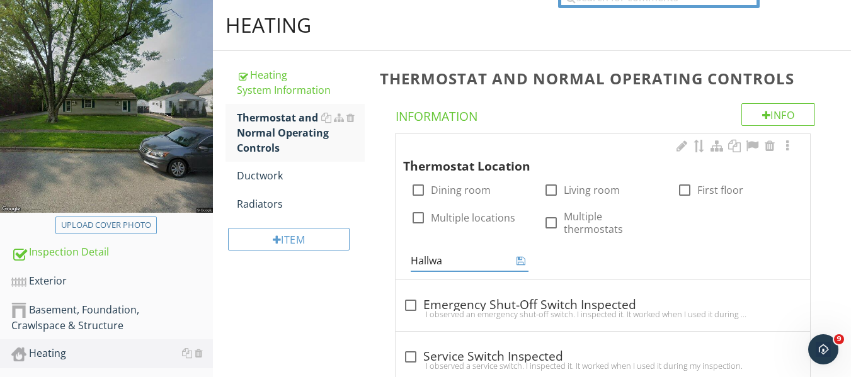
type input "Hallway"
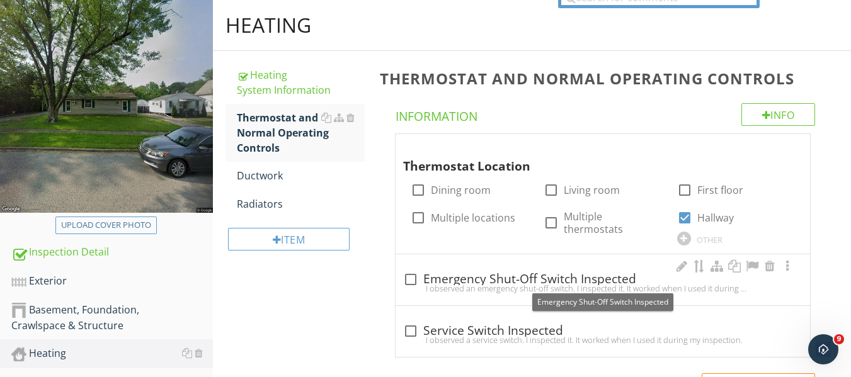
click at [411, 278] on div at bounding box center [410, 279] width 21 height 21
checkbox input "true"
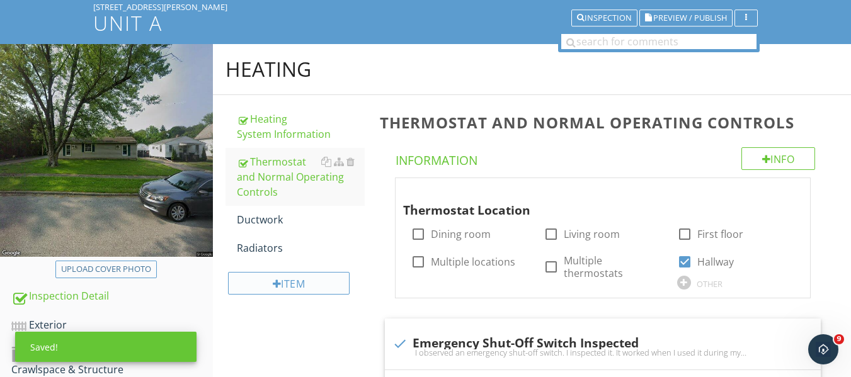
scroll to position [63, 0]
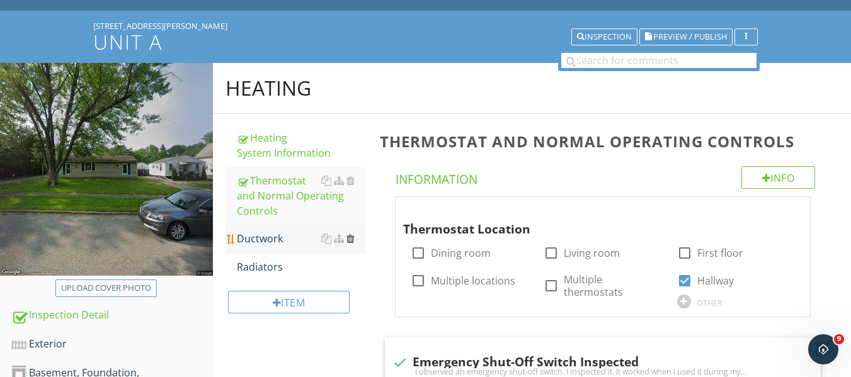
click at [349, 238] on div at bounding box center [351, 239] width 8 height 10
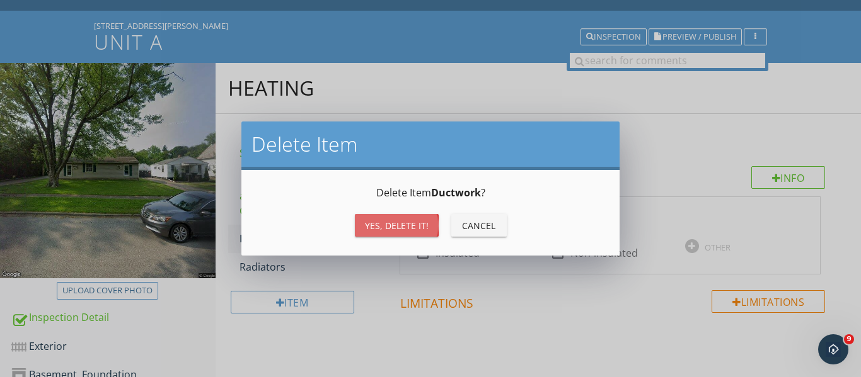
click at [397, 223] on div "Yes, Delete it!" at bounding box center [397, 225] width 64 height 13
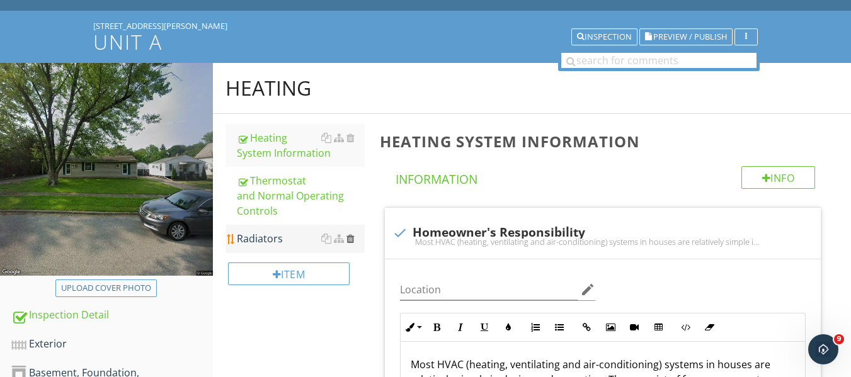
click at [352, 238] on div at bounding box center [351, 239] width 8 height 10
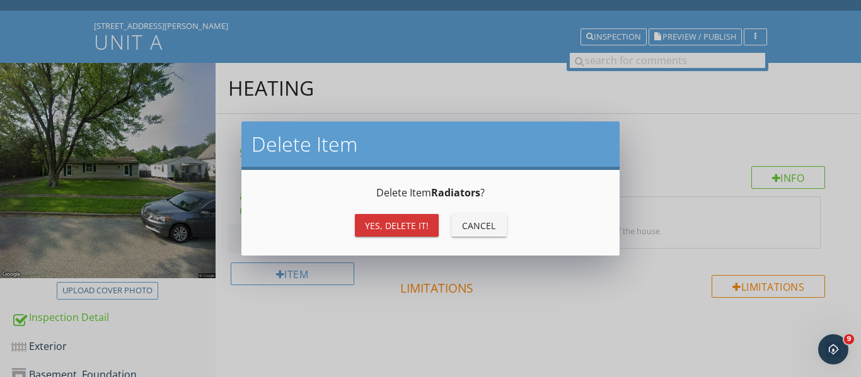
click at [406, 224] on div "Yes, Delete it!" at bounding box center [397, 225] width 64 height 13
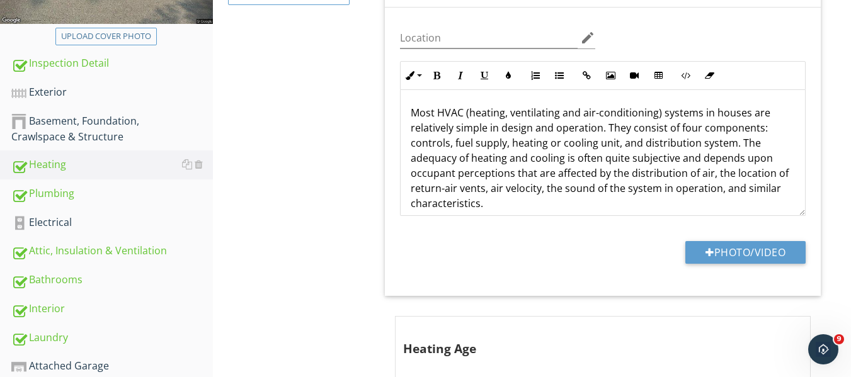
scroll to position [378, 0]
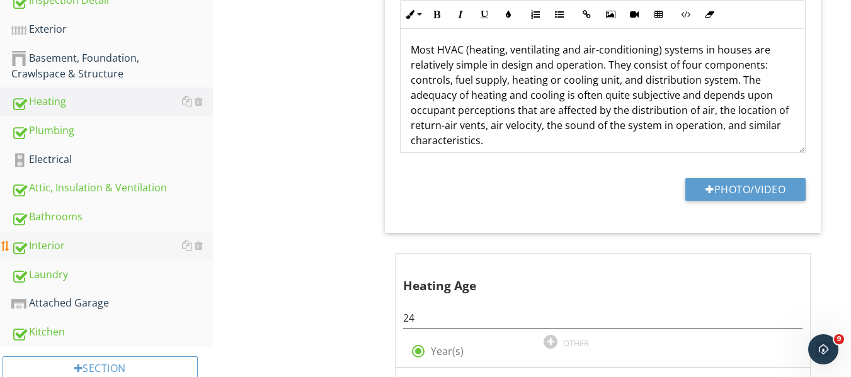
click at [46, 246] on div "Interior" at bounding box center [112, 246] width 202 height 16
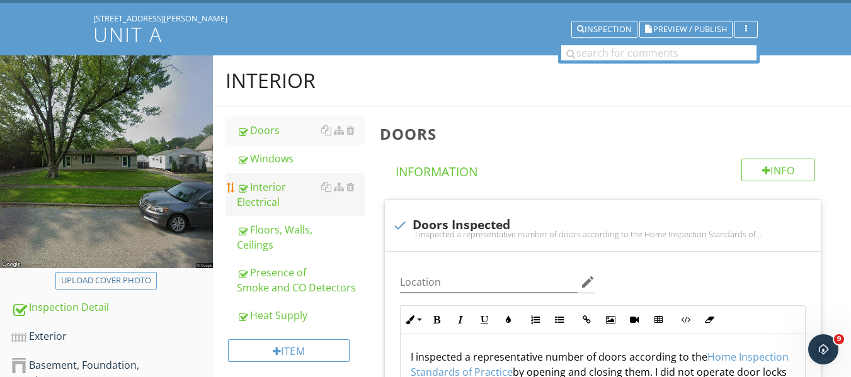
scroll to position [63, 0]
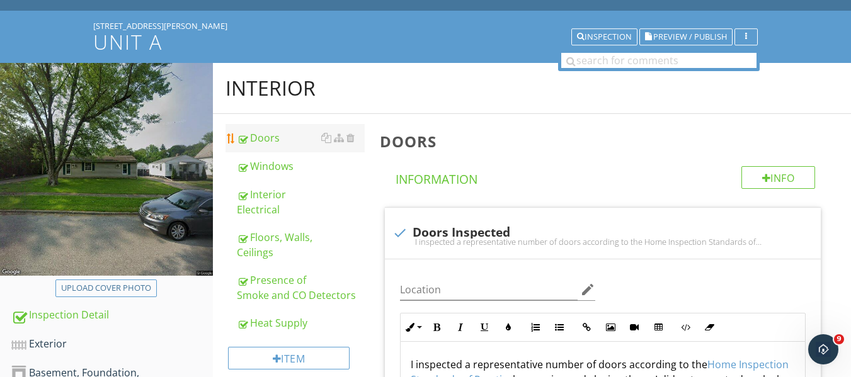
click at [274, 135] on div "Doors" at bounding box center [301, 137] width 128 height 15
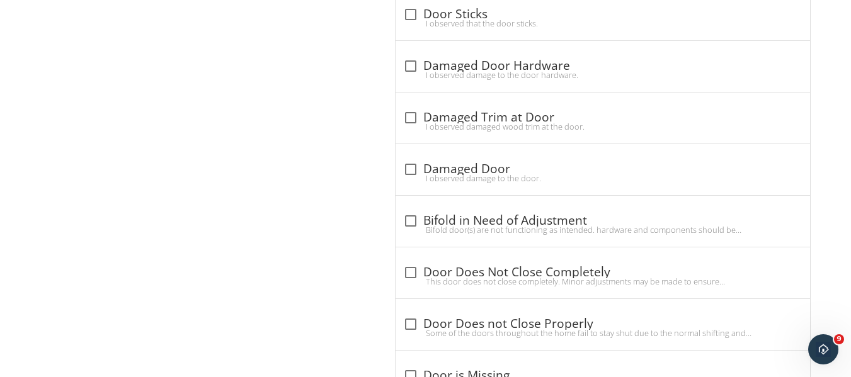
scroll to position [818, 0]
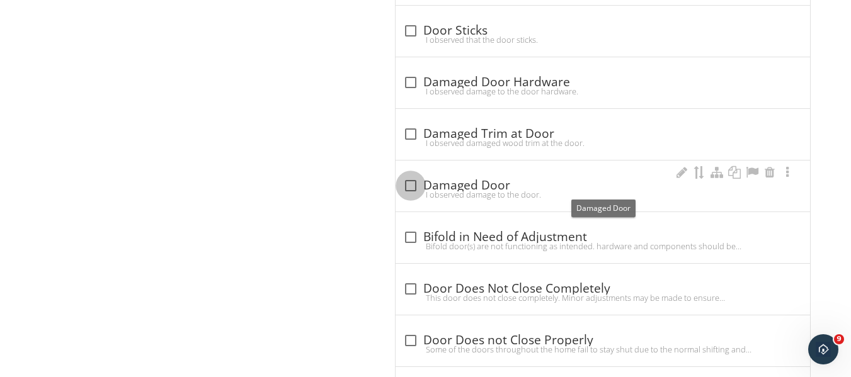
click at [412, 187] on div at bounding box center [410, 185] width 21 height 21
checkbox input "true"
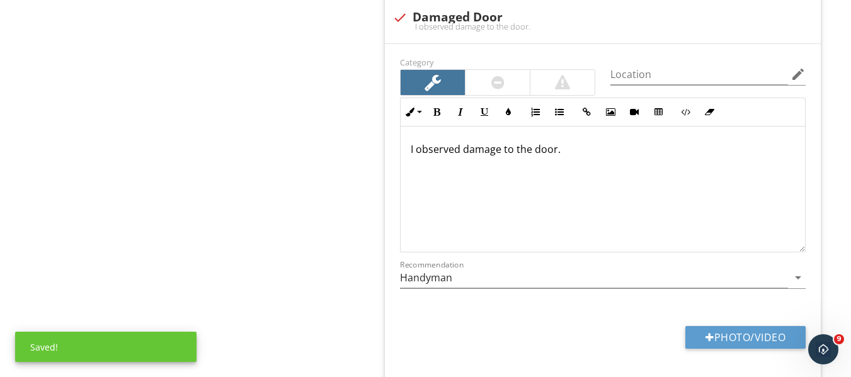
scroll to position [1007, 0]
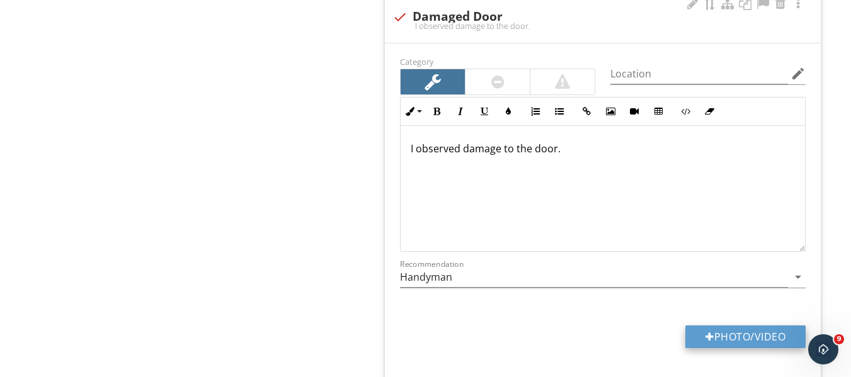
click at [706, 335] on div at bounding box center [710, 337] width 9 height 10
type input "C:\fakepath\101_0572.JPG"
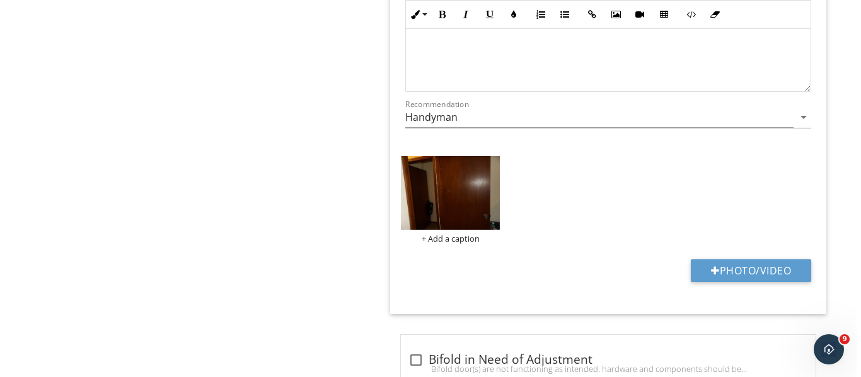
scroll to position [1196, 0]
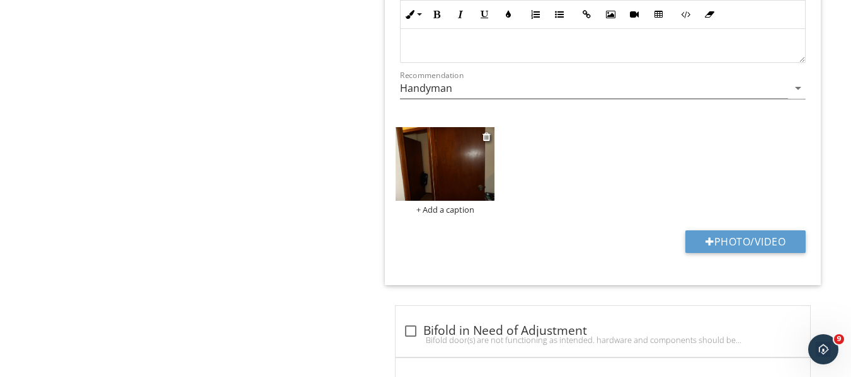
click at [447, 173] on img at bounding box center [445, 164] width 99 height 74
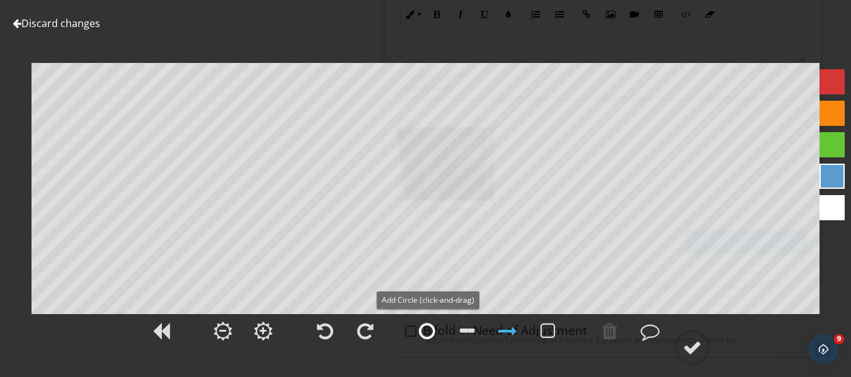
click at [427, 333] on div at bounding box center [427, 331] width 16 height 19
click at [428, 332] on div at bounding box center [427, 331] width 16 height 19
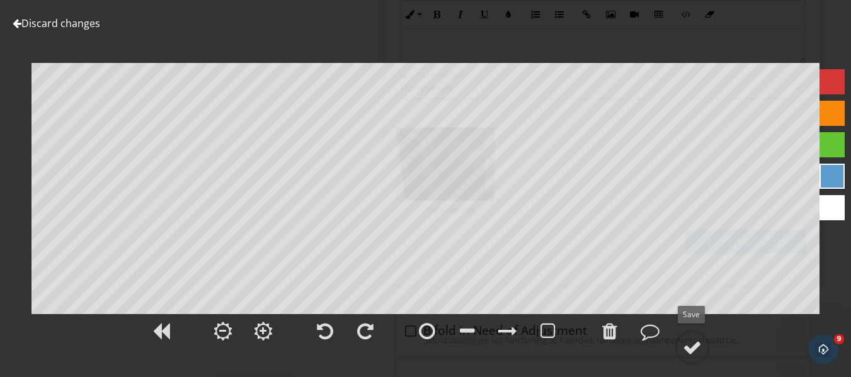
drag, startPoint x: 691, startPoint y: 349, endPoint x: 685, endPoint y: 323, distance: 27.2
click at [691, 348] on div at bounding box center [692, 347] width 19 height 19
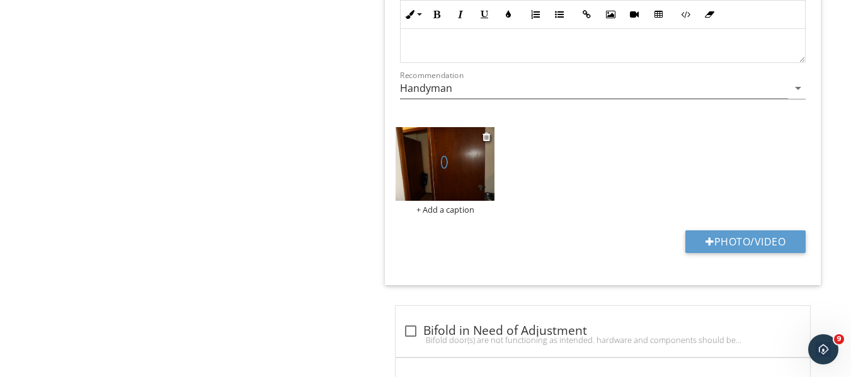
click at [459, 208] on div "+ Add a caption" at bounding box center [445, 210] width 99 height 10
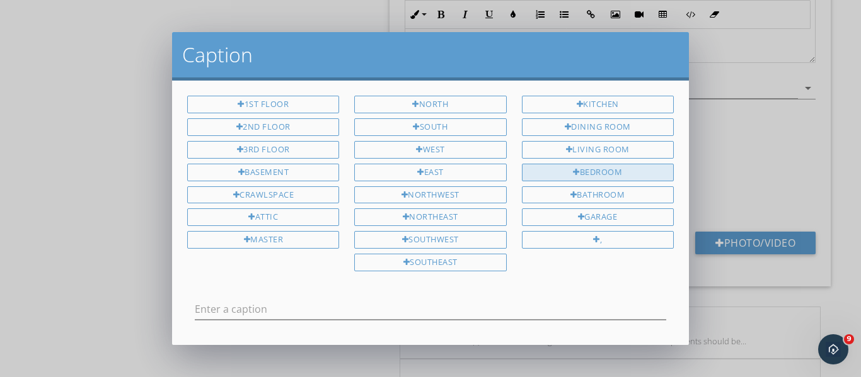
click at [589, 173] on div "Bedroom" at bounding box center [598, 173] width 152 height 18
type input "Bedroom"
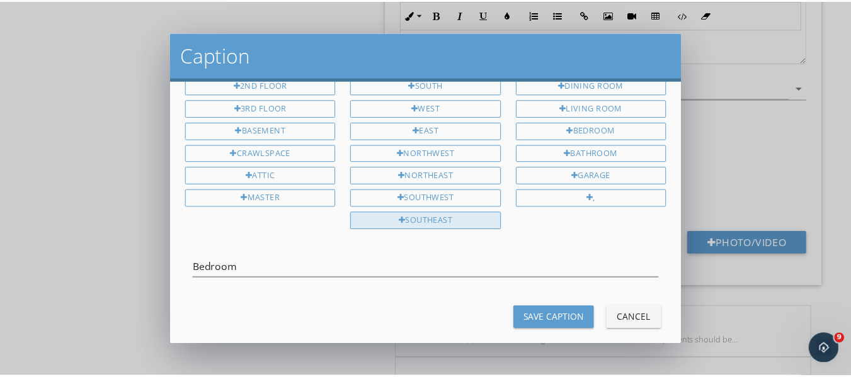
scroll to position [58, 0]
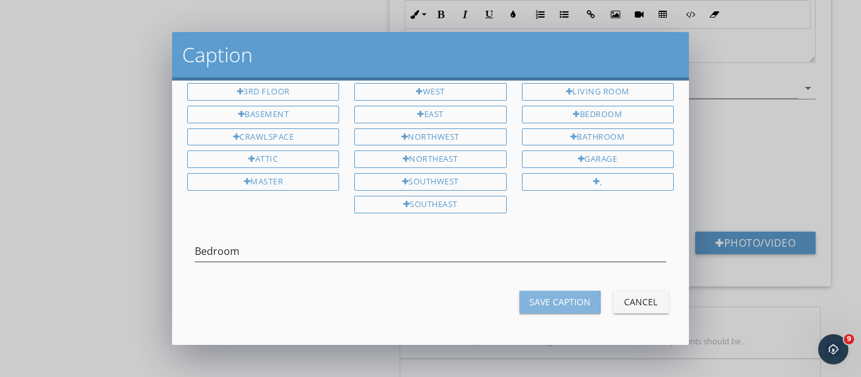
click at [544, 302] on div "Save Caption" at bounding box center [559, 302] width 61 height 13
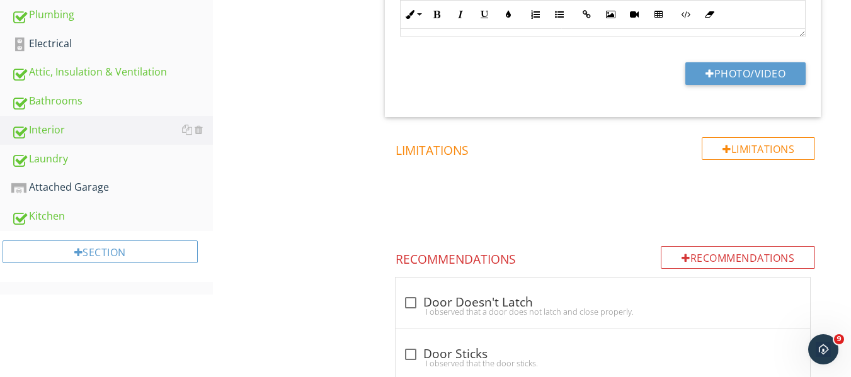
scroll to position [503, 0]
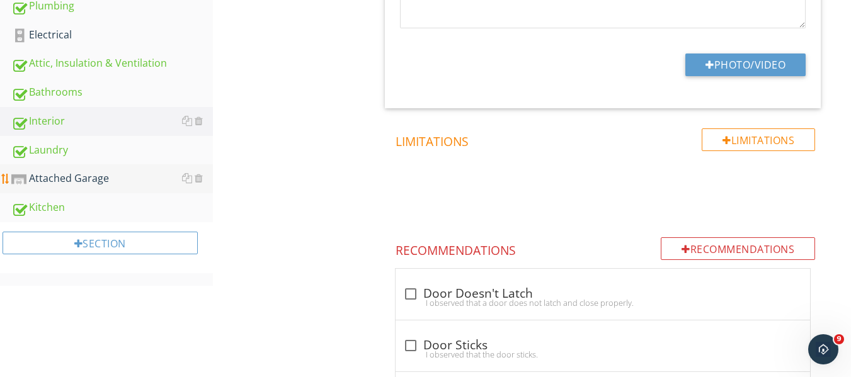
click at [81, 178] on div "Attached Garage" at bounding box center [112, 179] width 202 height 16
type textarea "<p>I inspected a representative number of doors according to the <a fr-original…"
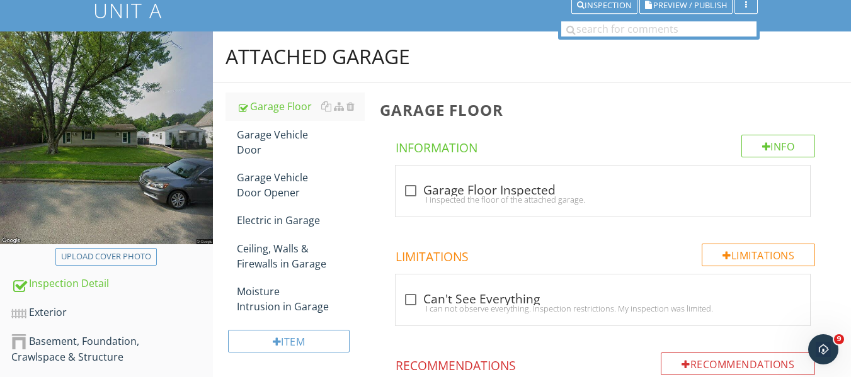
scroll to position [125, 0]
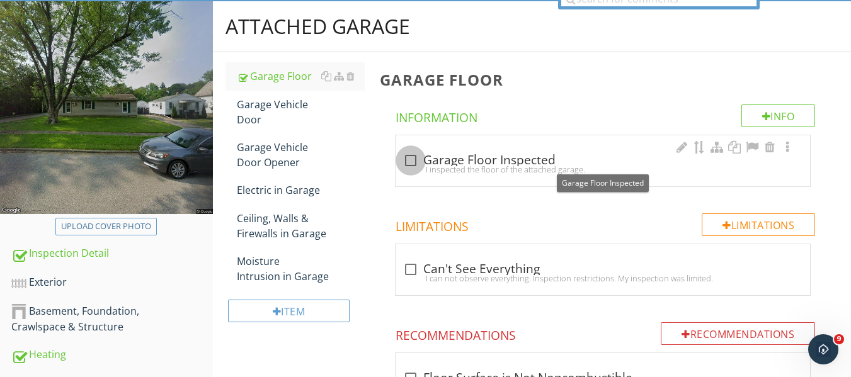
click at [410, 161] on div at bounding box center [410, 160] width 21 height 21
checkbox input "true"
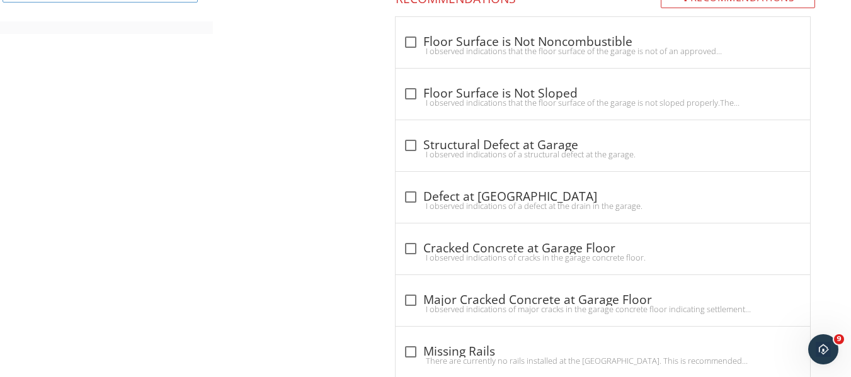
scroll to position [818, 0]
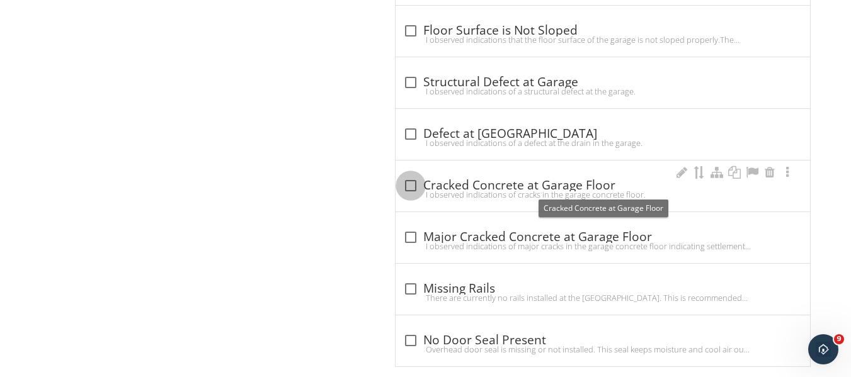
click at [412, 183] on div at bounding box center [410, 185] width 21 height 21
checkbox input "true"
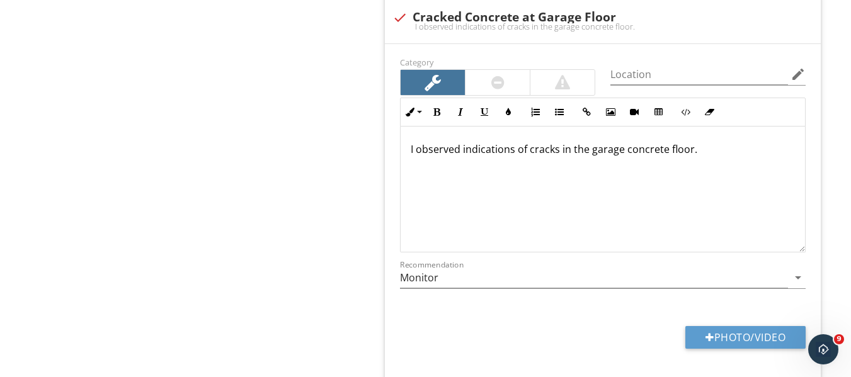
scroll to position [1007, 0]
click at [720, 333] on button "Photo/Video" at bounding box center [746, 337] width 120 height 23
type input "C:\fakepath\101_0573.JPG"
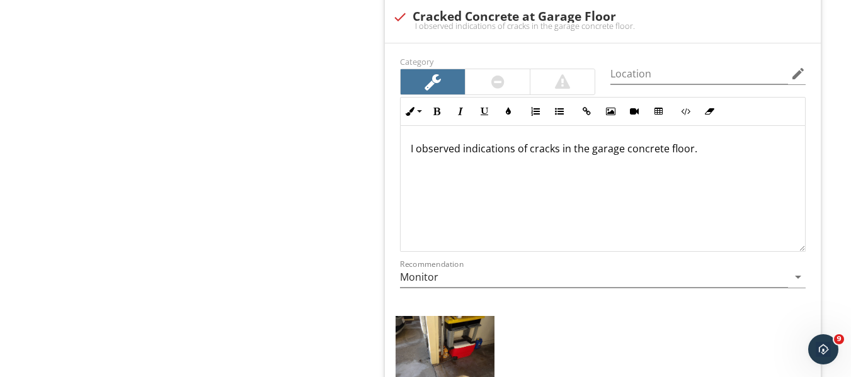
scroll to position [1196, 0]
